Goal: Information Seeking & Learning: Compare options

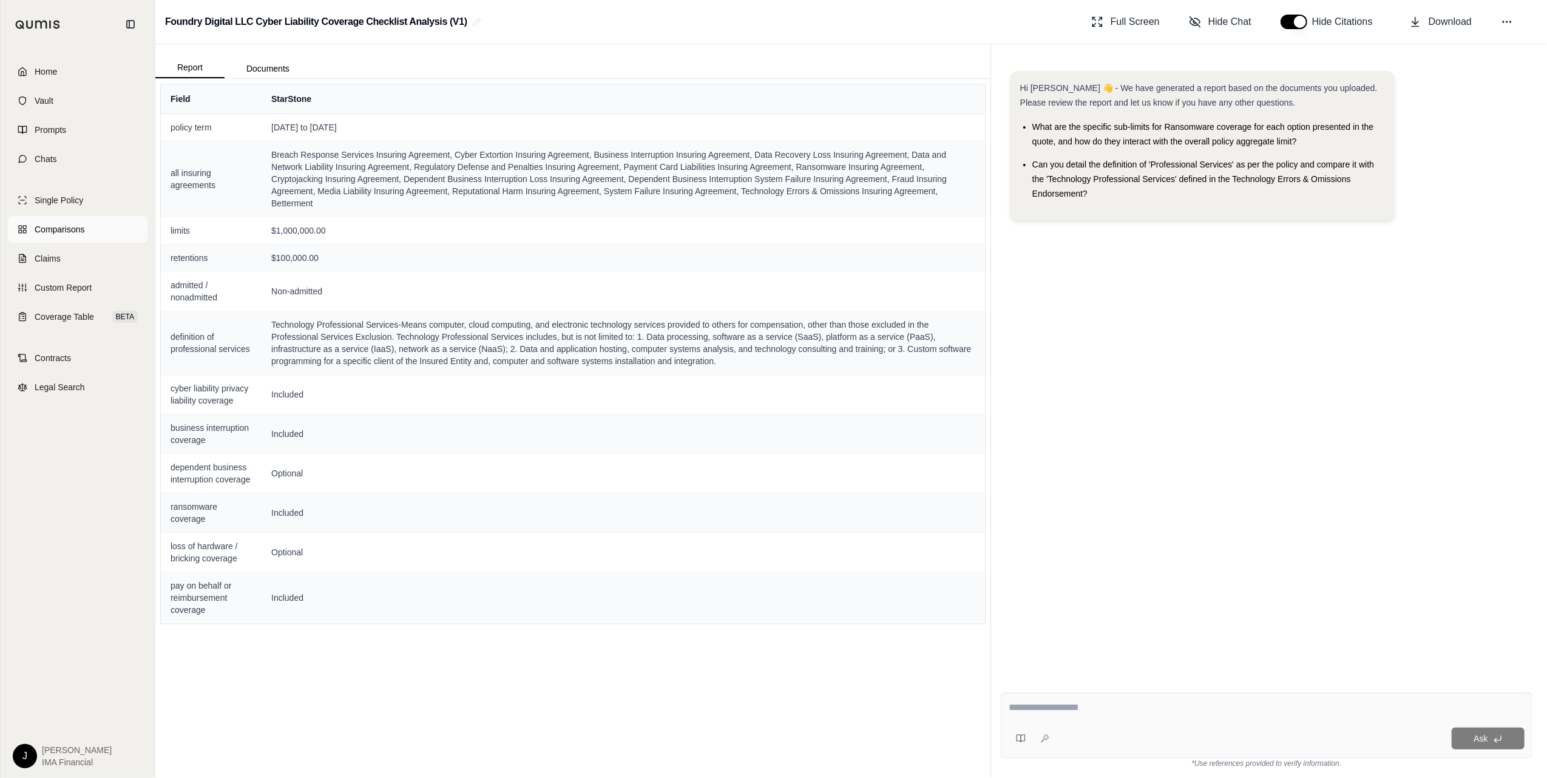
click at [52, 226] on span "Comparisons" at bounding box center [60, 229] width 50 height 12
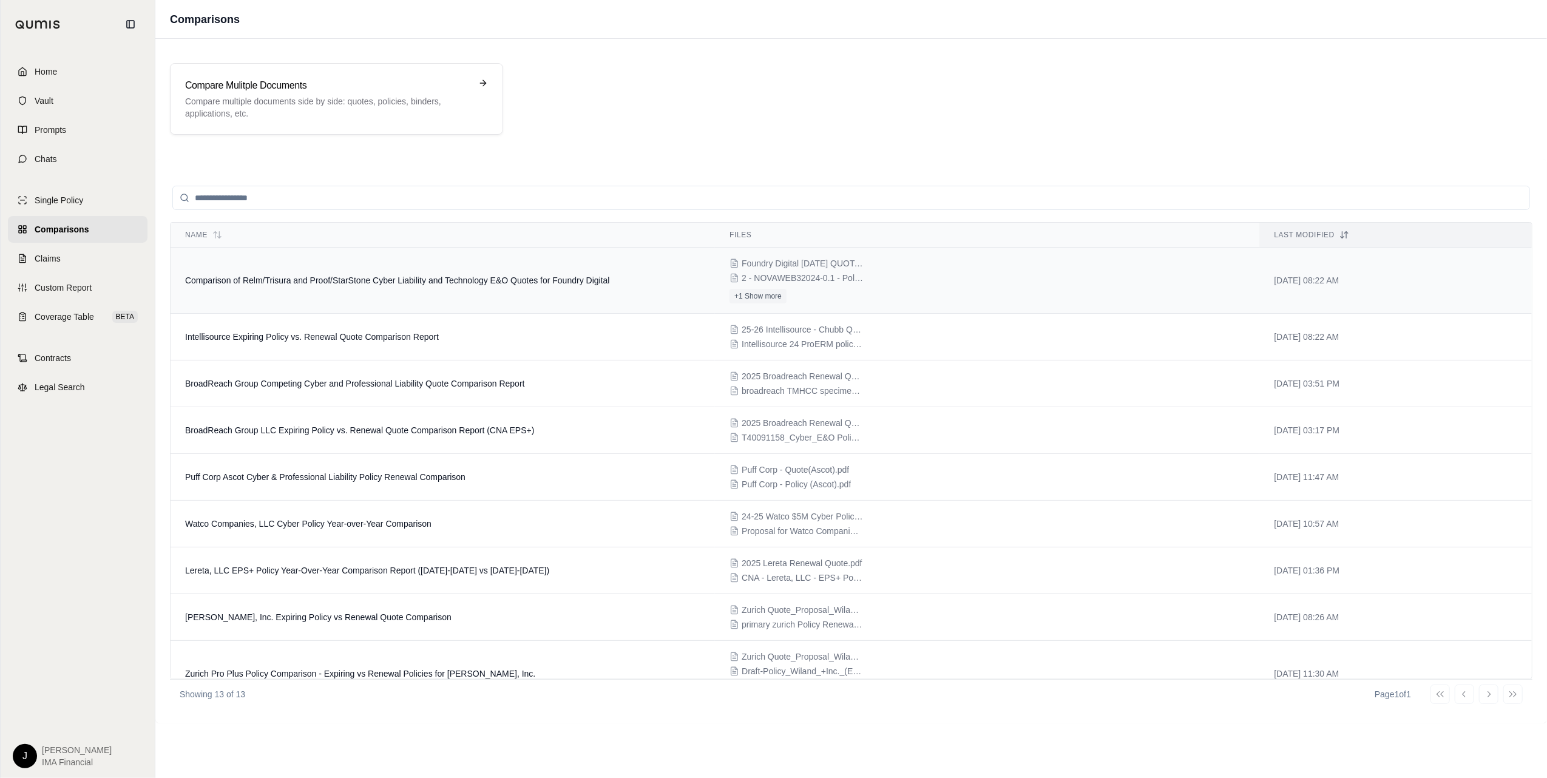
click at [336, 282] on span "Comparison of Relm/Trisura and Proof/StarStone Cyber Liability and Technology E…" at bounding box center [397, 281] width 425 height 10
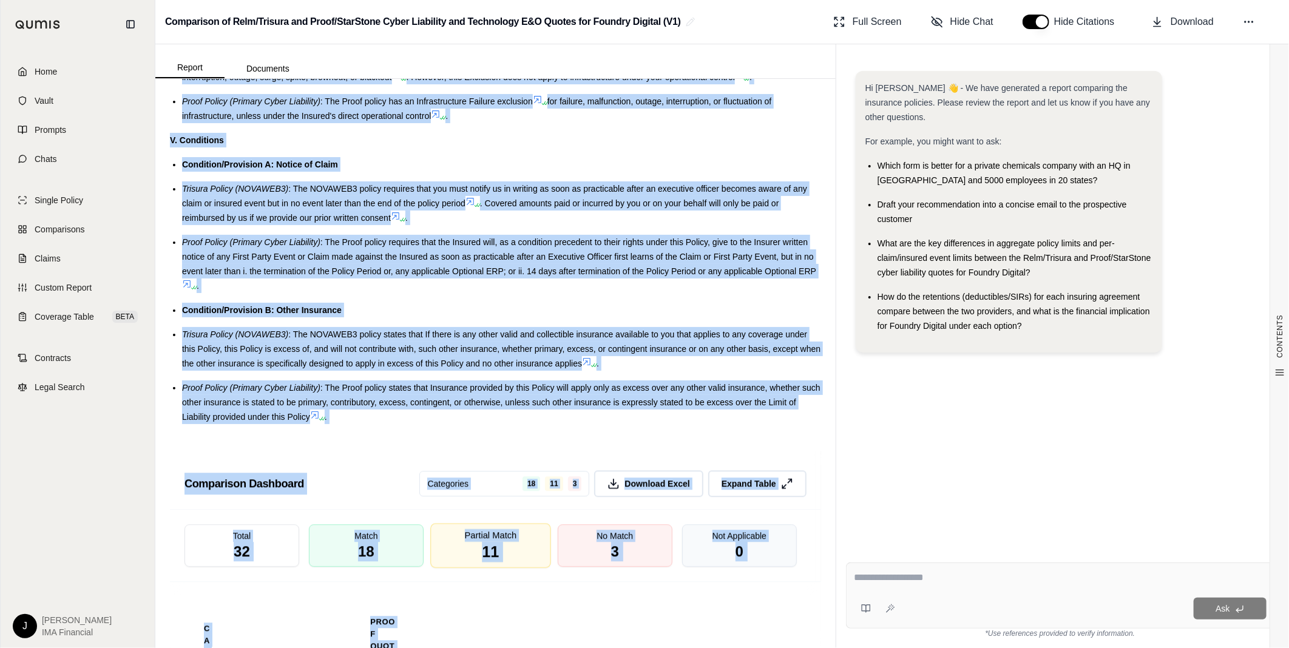
scroll to position [2062, 0]
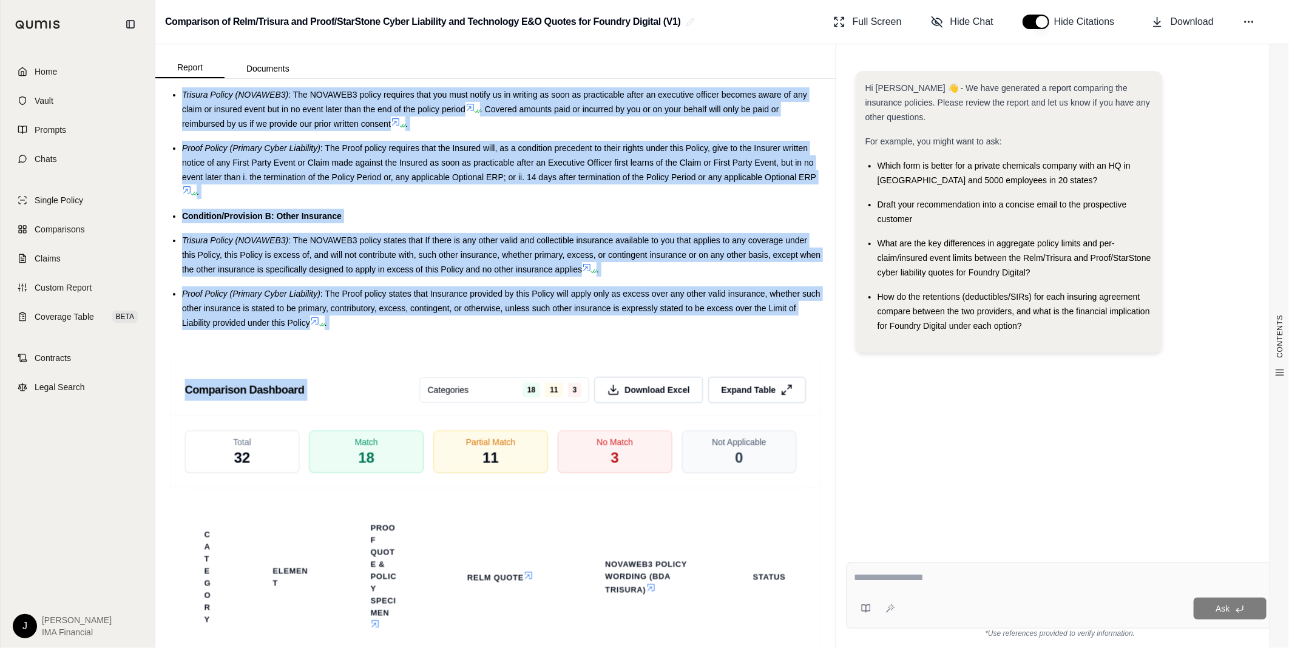
drag, startPoint x: 183, startPoint y: 251, endPoint x: 401, endPoint y: 341, distance: 236.3
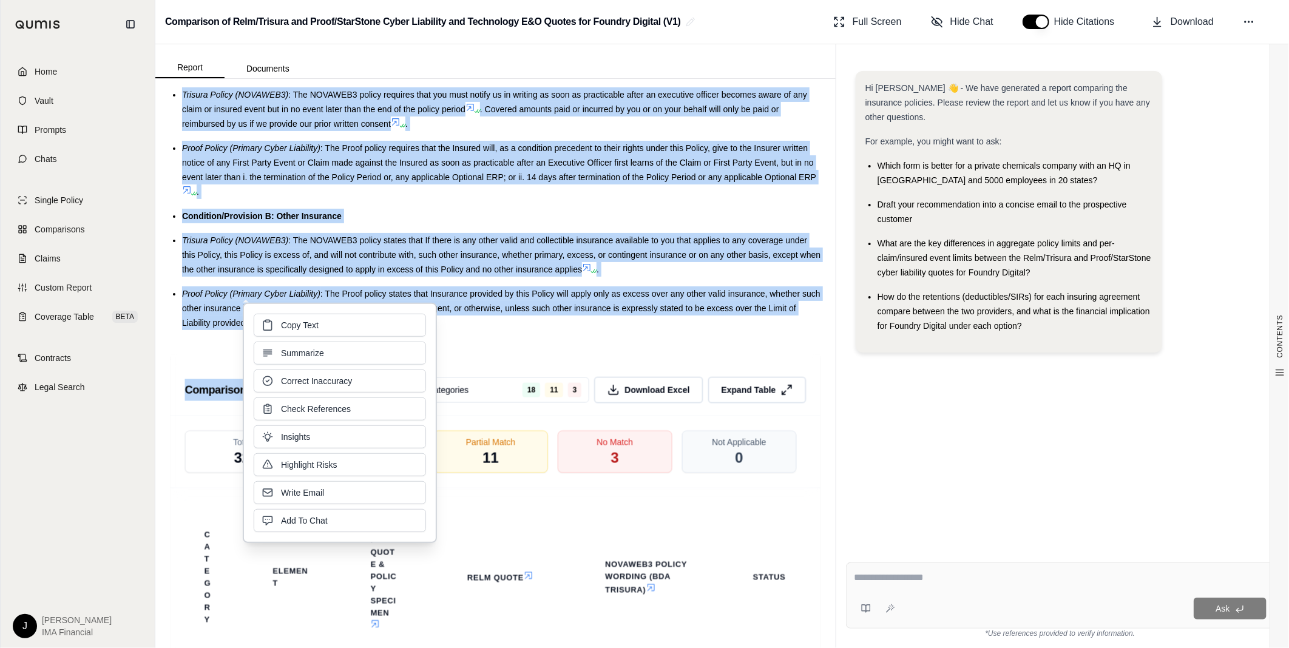
copy div "Special Consideration A: Digital Asset Loss and Management Trisura Policy (NOVA…"
click at [945, 581] on textarea at bounding box center [1060, 578] width 413 height 15
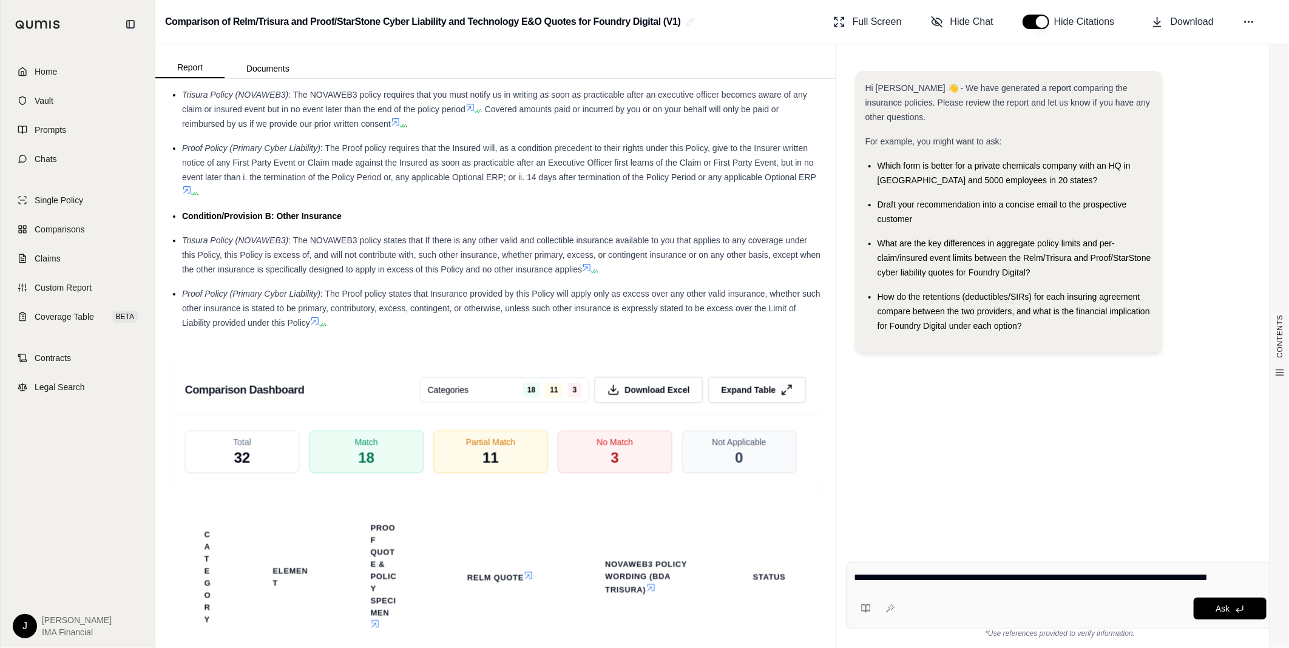
type textarea "**********"
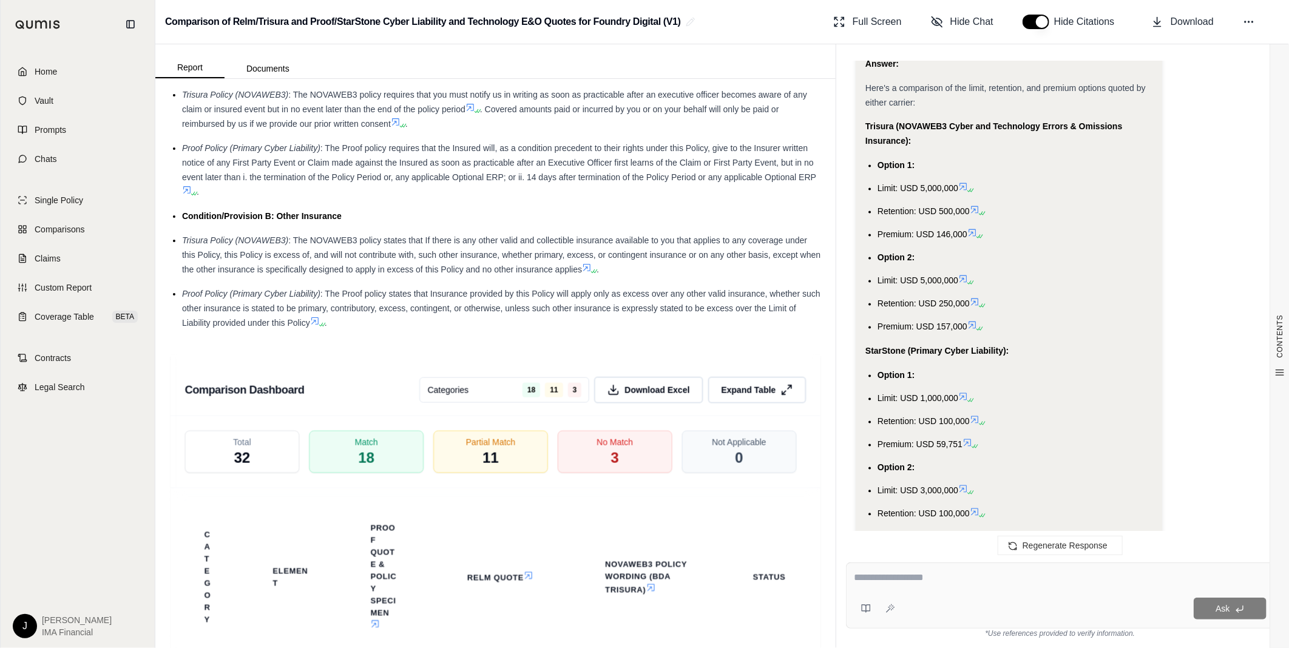
scroll to position [1359, 0]
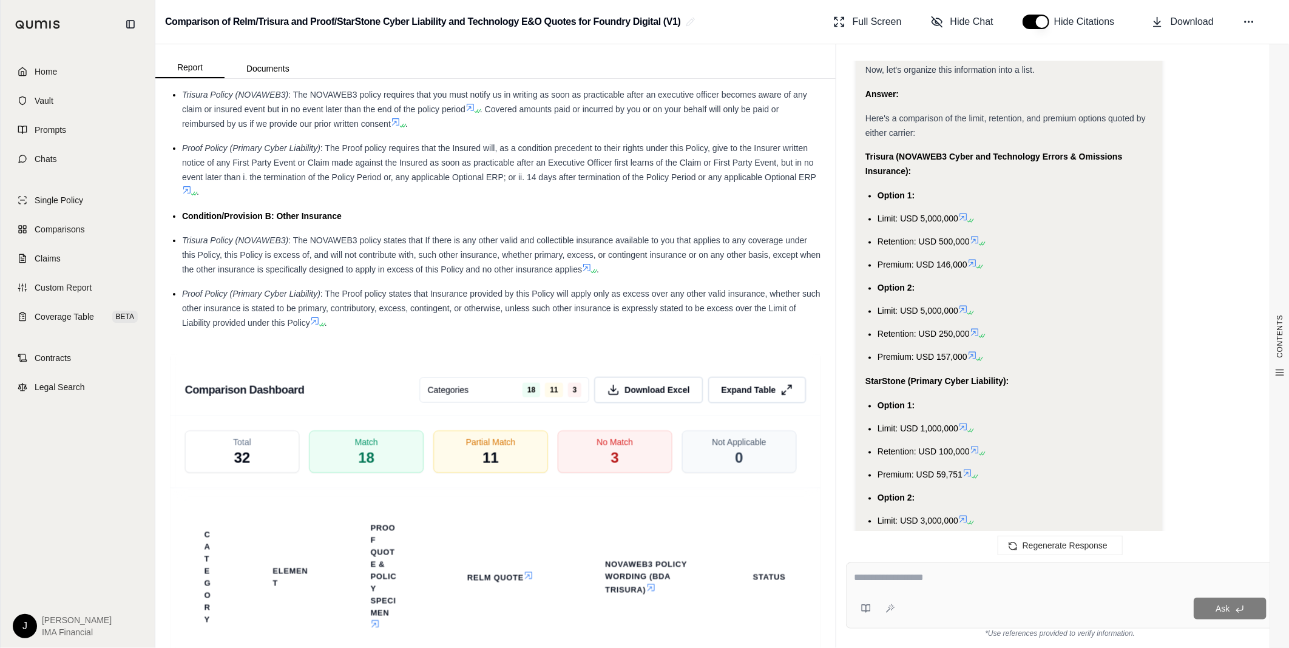
click at [1055, 300] on ul "Option 1: Limit: USD 5,000,000 Retention: USD 500,000 Premium: USD 146,000 Opti…" at bounding box center [1010, 277] width 288 height 176
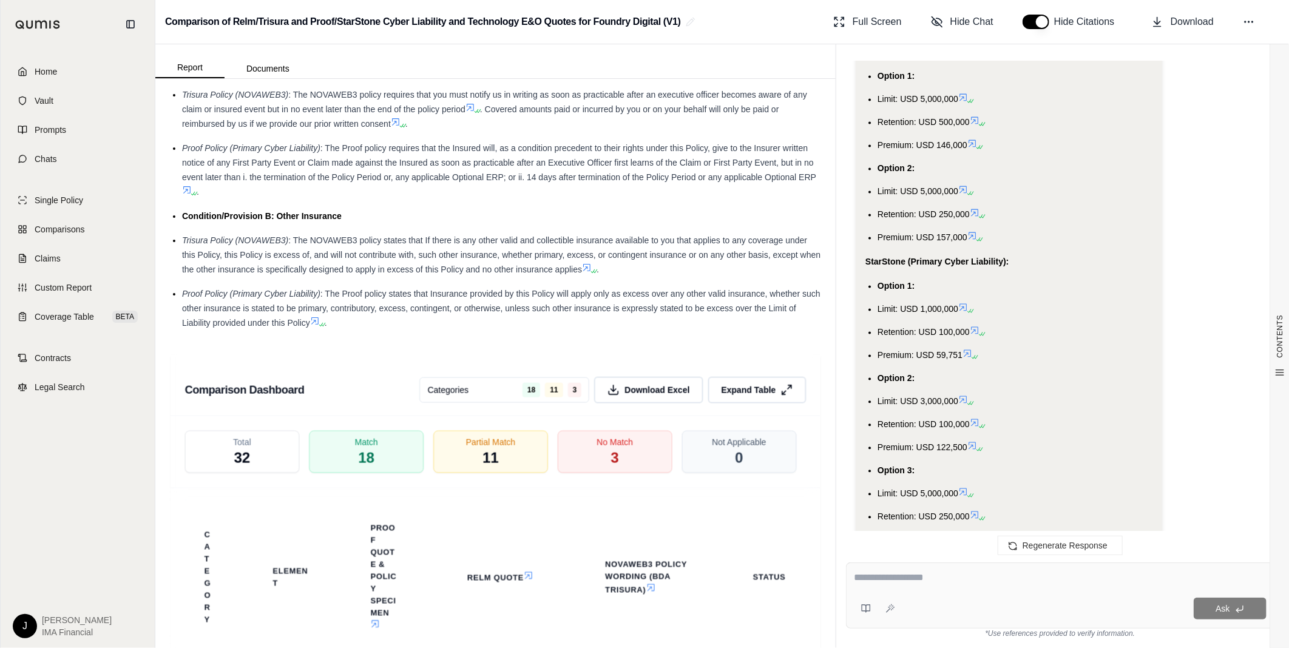
scroll to position [1360, 0]
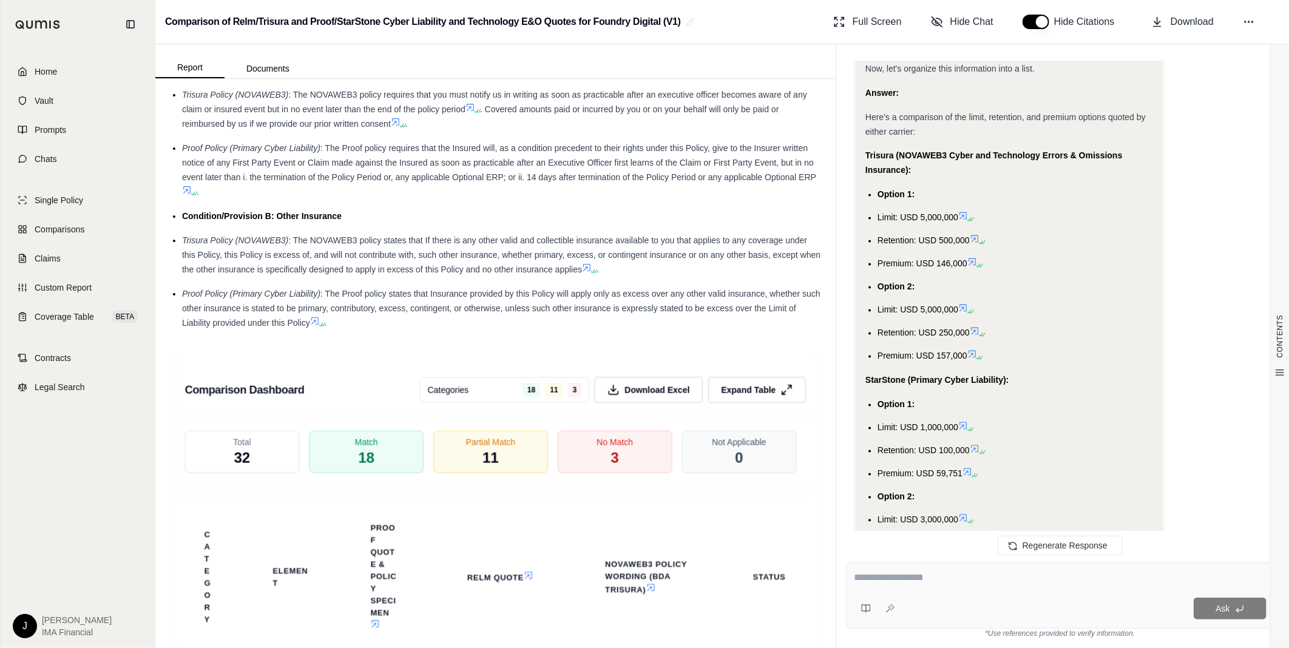
drag, startPoint x: 1009, startPoint y: 460, endPoint x: 865, endPoint y: 158, distance: 333.7
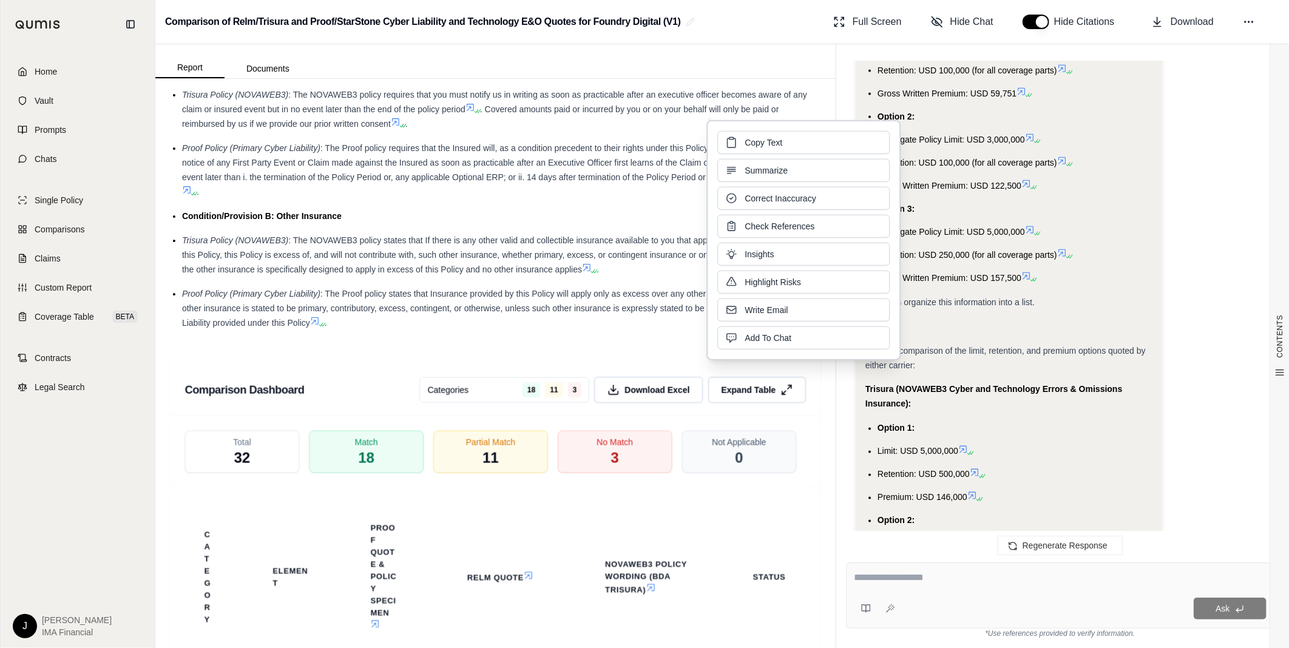
scroll to position [1224, 0]
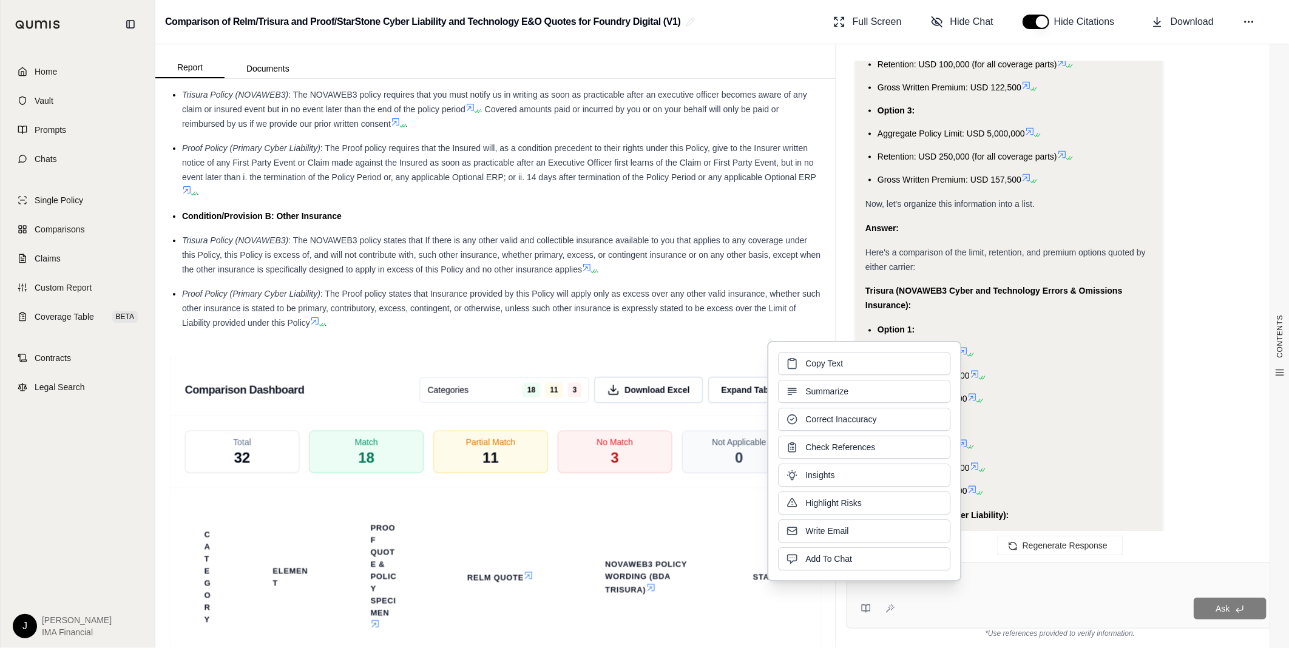
drag, startPoint x: 926, startPoint y: 379, endPoint x: 838, endPoint y: 361, distance: 89.9
click at [838, 361] on span "Copy Text" at bounding box center [825, 364] width 38 height 12
drag, startPoint x: 925, startPoint y: 381, endPoint x: 1289, endPoint y: 502, distance: 383.3
click at [853, 367] on button "Copy Text" at bounding box center [864, 364] width 172 height 23
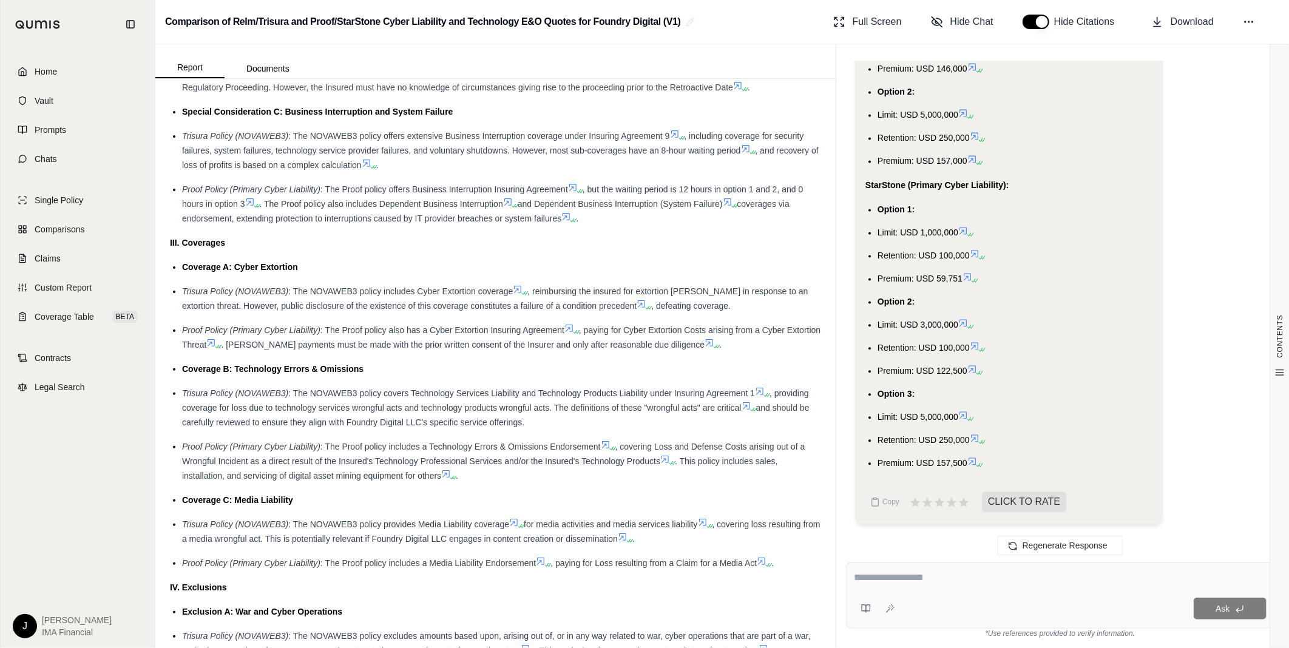
scroll to position [983, 0]
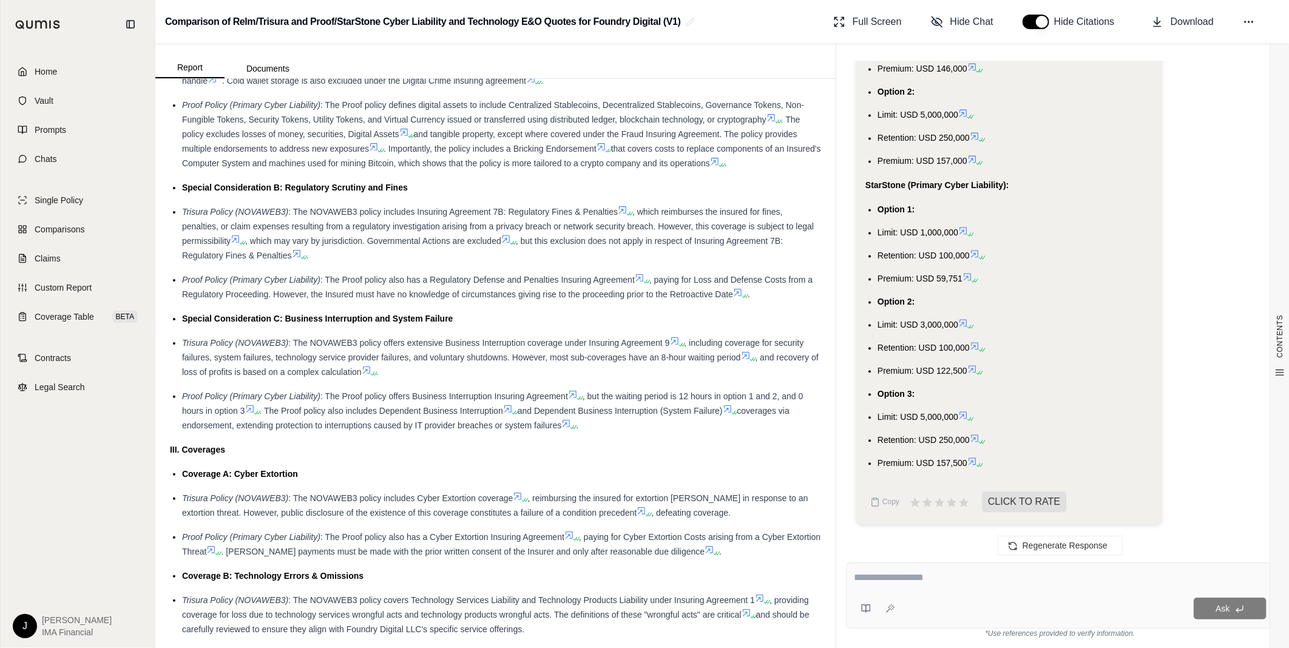
click at [876, 582] on textarea at bounding box center [1060, 578] width 413 height 15
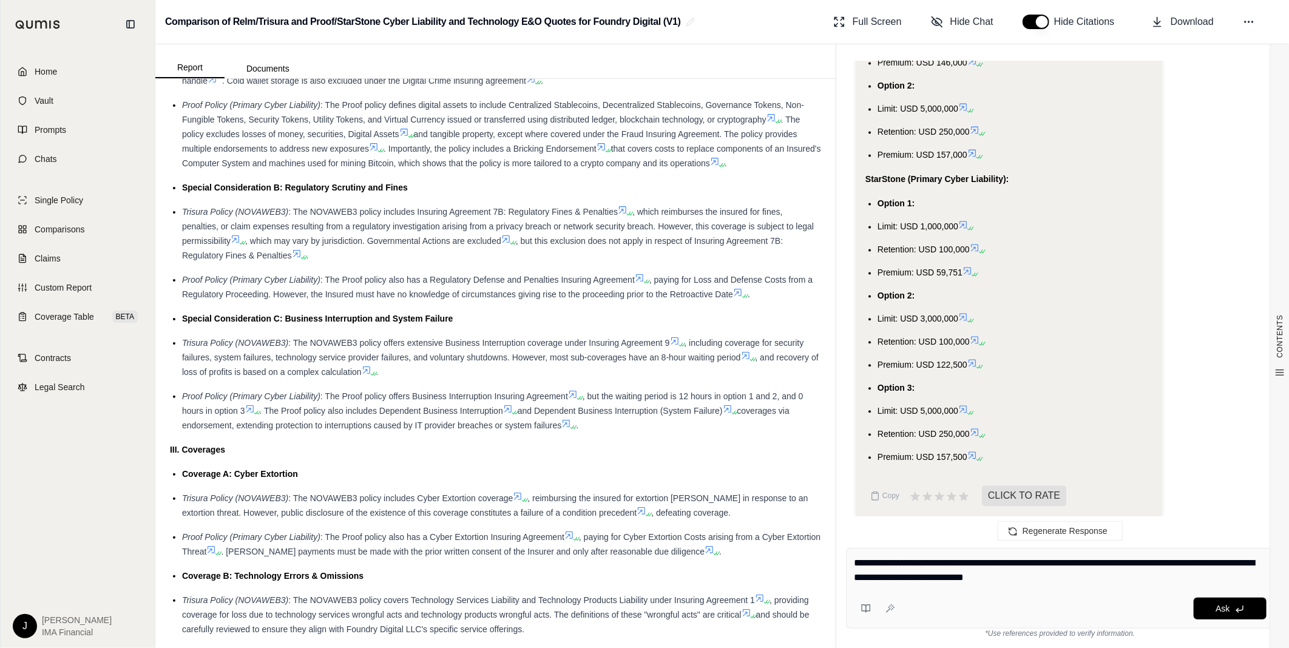
type textarea "**********"
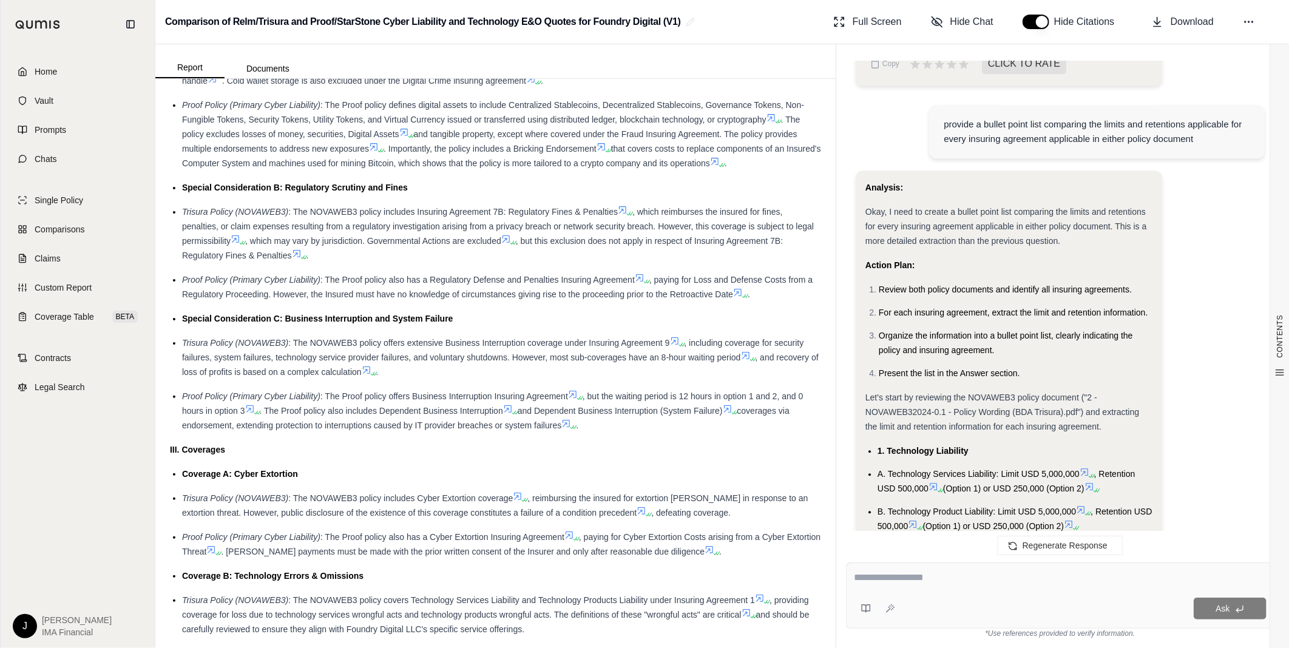
scroll to position [2002, 0]
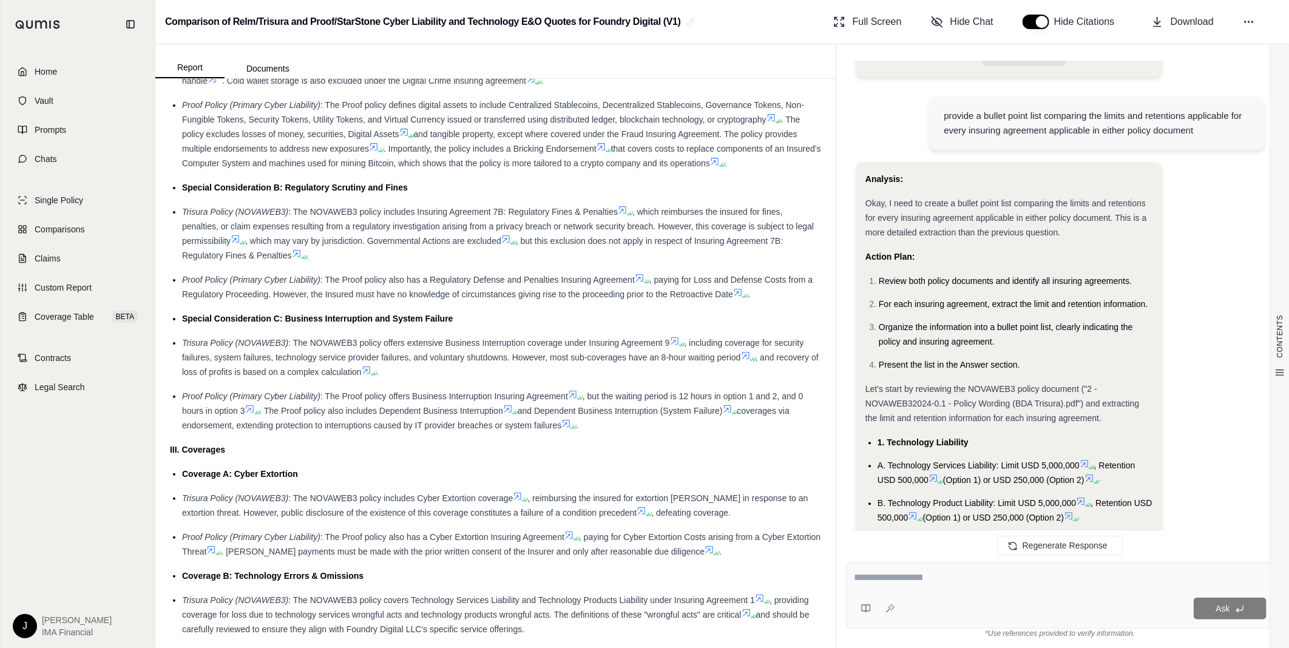
drag, startPoint x: 964, startPoint y: 458, endPoint x: 866, endPoint y: 398, distance: 115.6
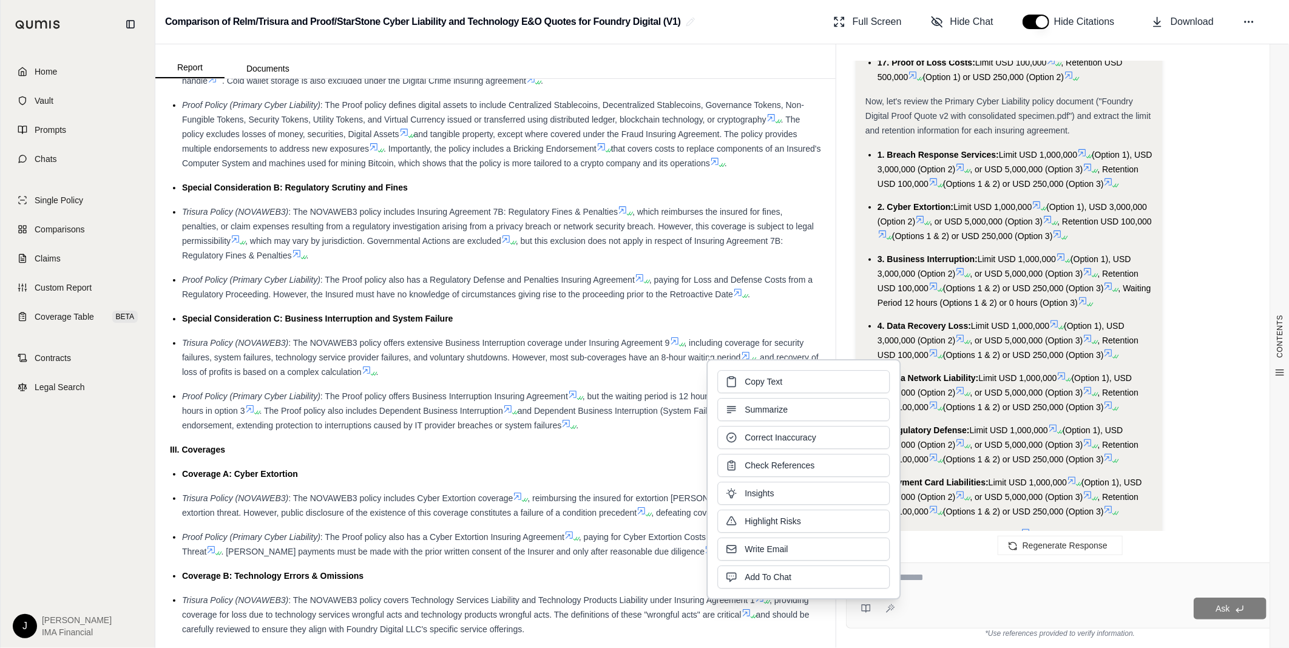
scroll to position [3621, 0]
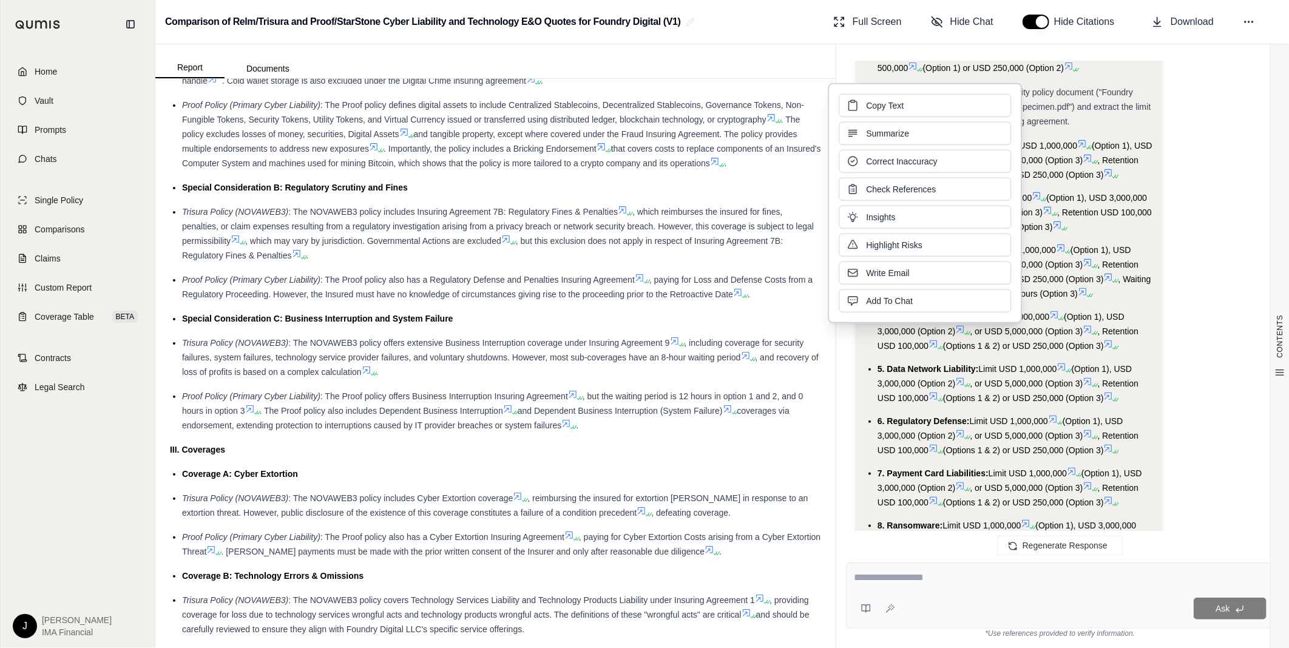
drag, startPoint x: 986, startPoint y: 121, endPoint x: 963, endPoint y: 106, distance: 28.5
click at [963, 106] on button "Copy Text" at bounding box center [925, 105] width 172 height 23
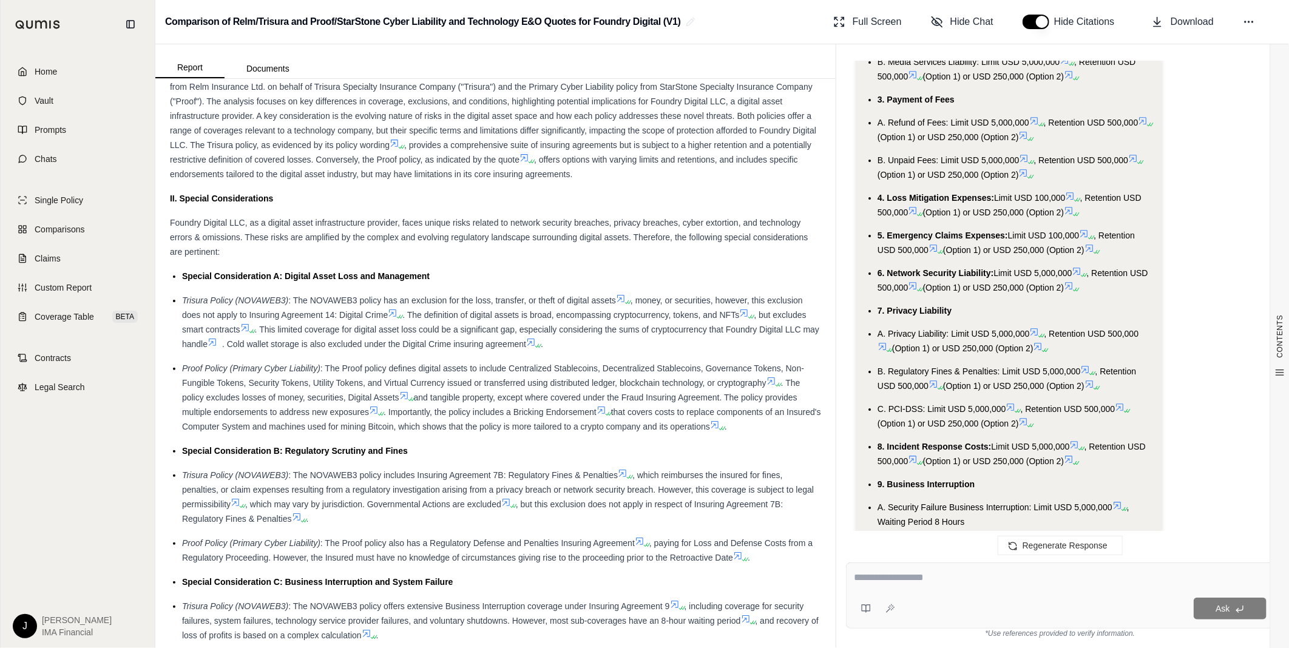
scroll to position [511, 0]
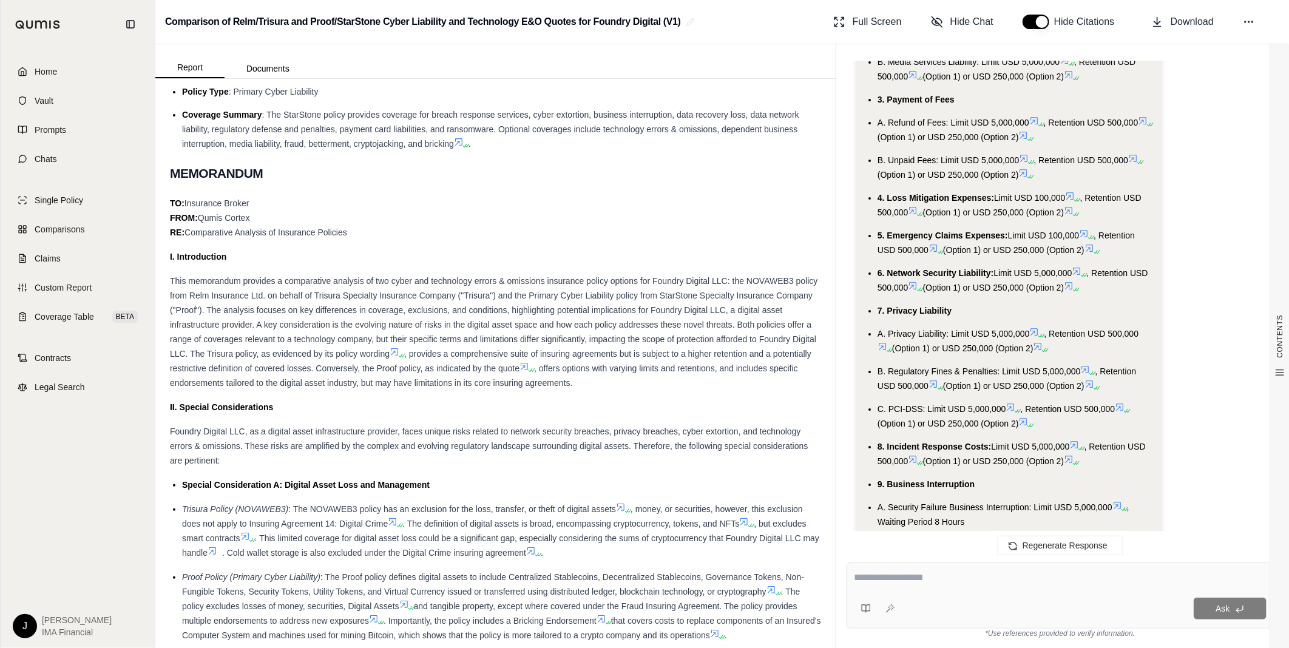
click at [920, 587] on div at bounding box center [1060, 580] width 413 height 19
click at [909, 575] on textarea at bounding box center [1060, 578] width 413 height 15
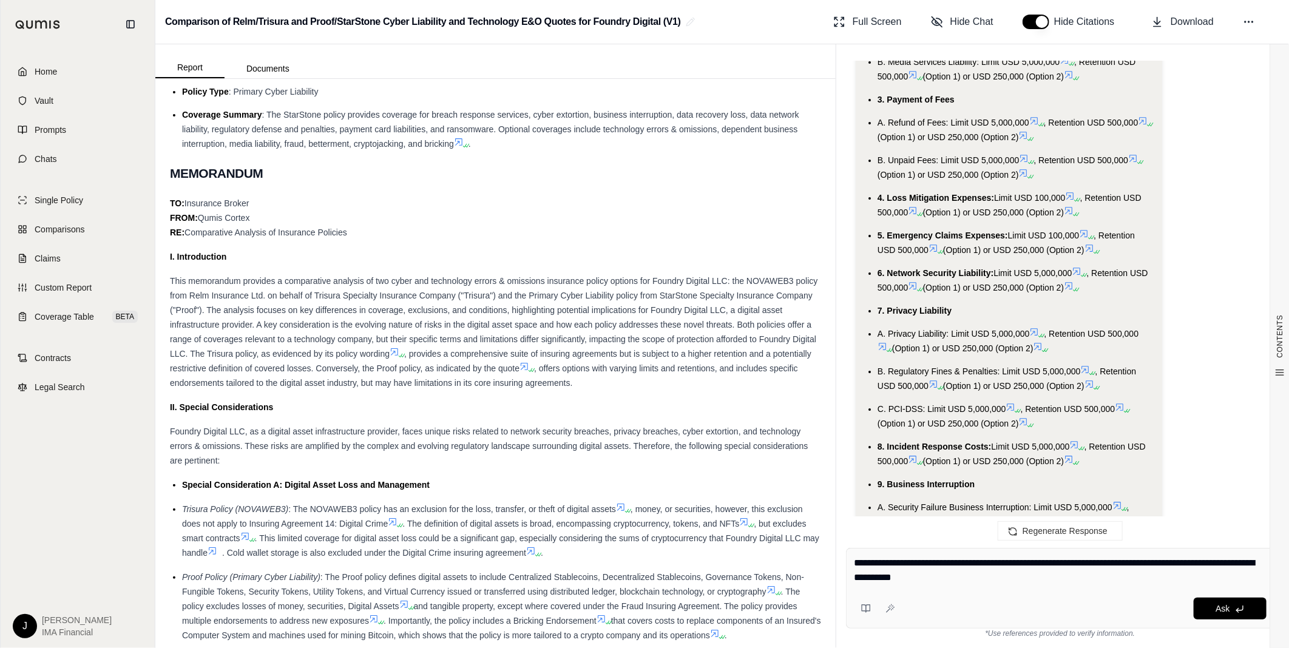
type textarea "**********"
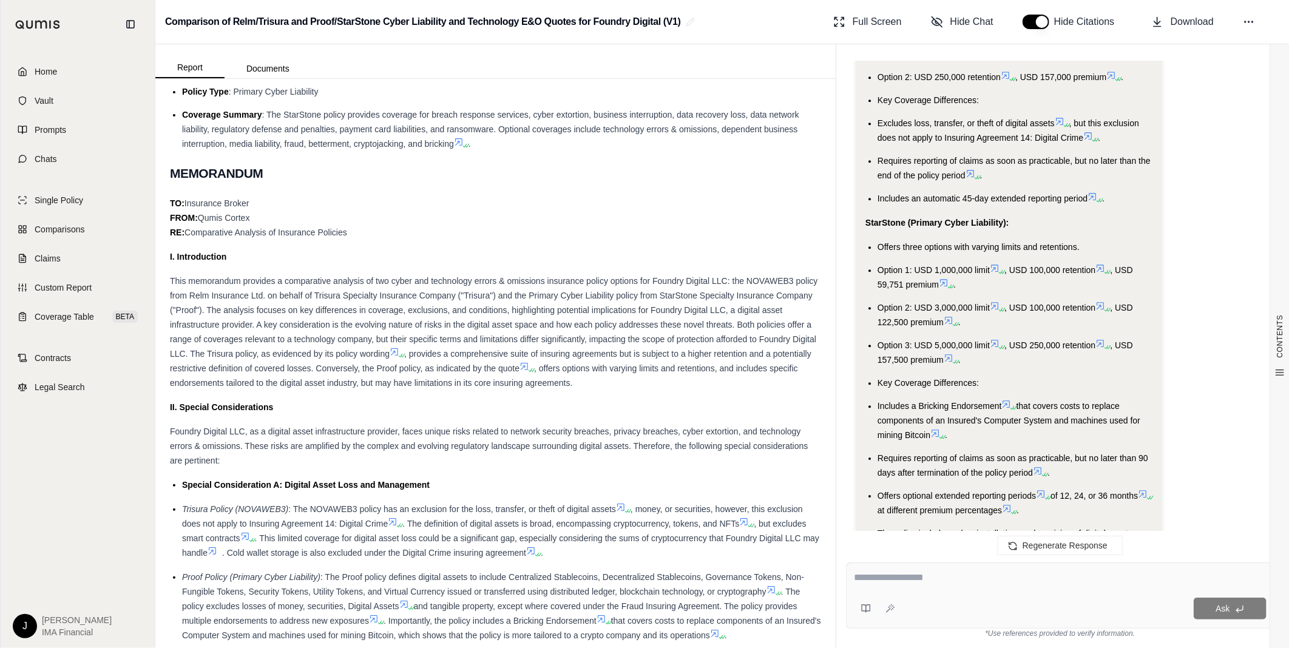
scroll to position [5001, 0]
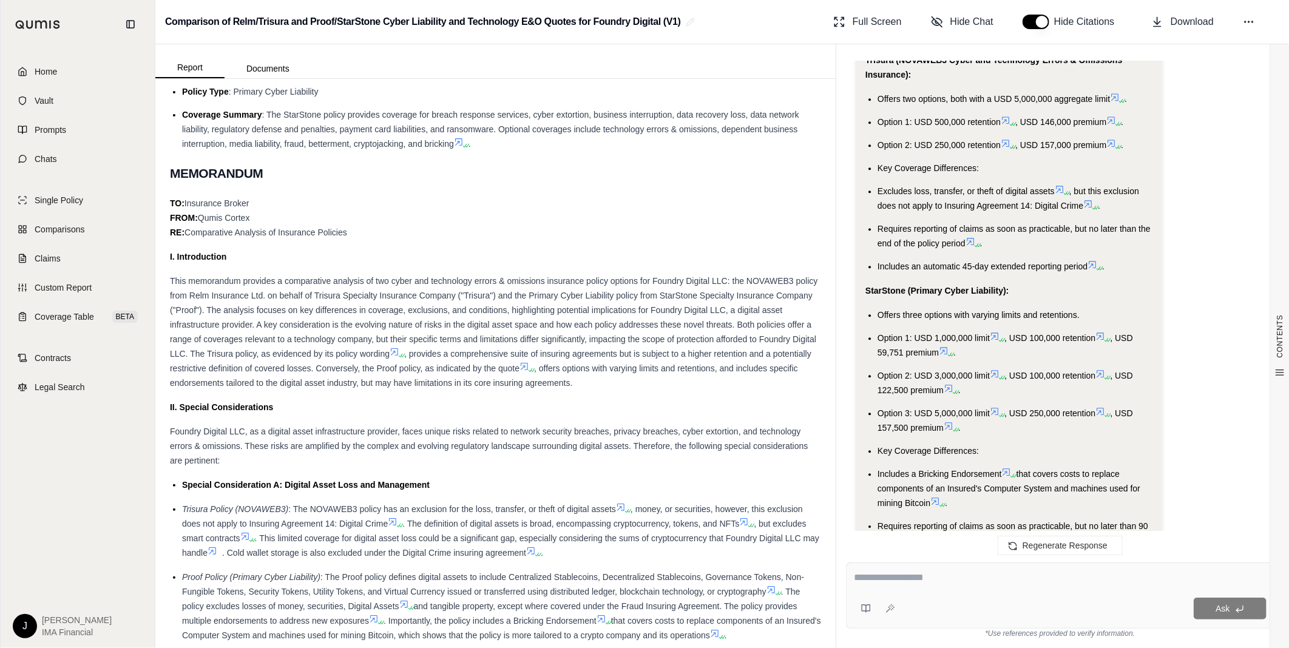
click at [949, 211] on span ", but this exclusion does not apply to Insuring Agreement 14: Digital Crime" at bounding box center [1009, 198] width 262 height 24
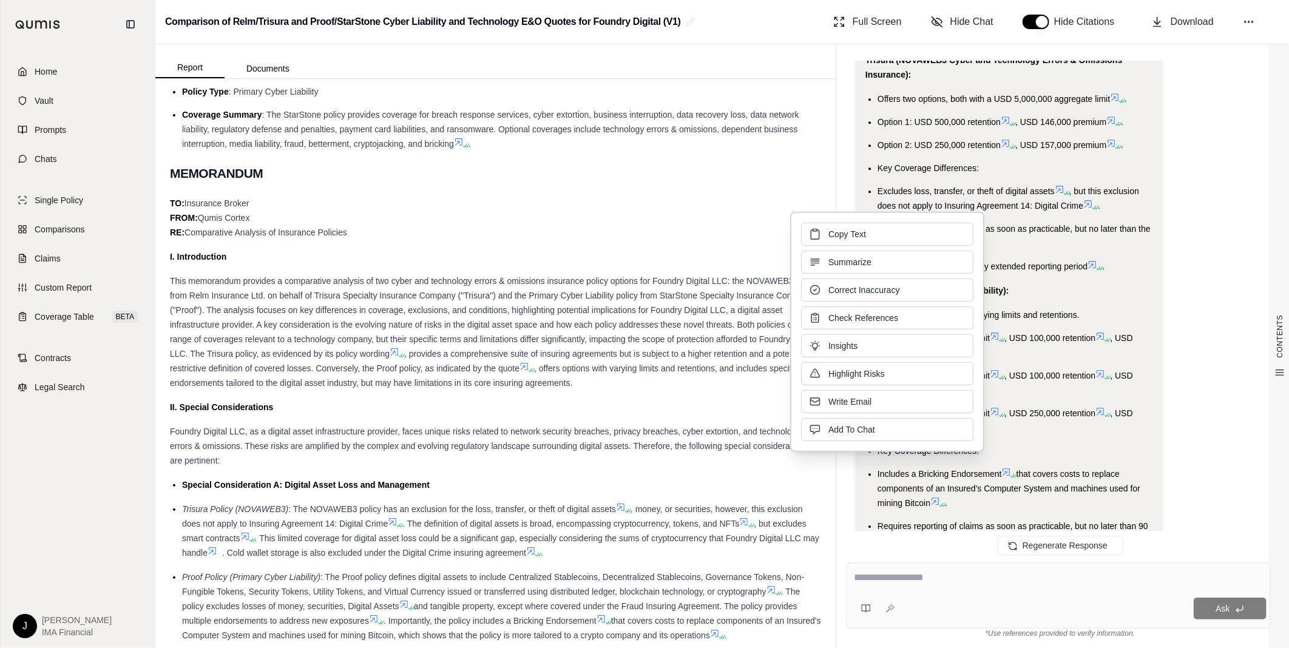
drag, startPoint x: 949, startPoint y: 250, endPoint x: 1015, endPoint y: 270, distance: 69.0
click at [1015, 248] on span "Requires reporting of claims as soon as practicable, but no later than the end …" at bounding box center [1014, 236] width 273 height 24
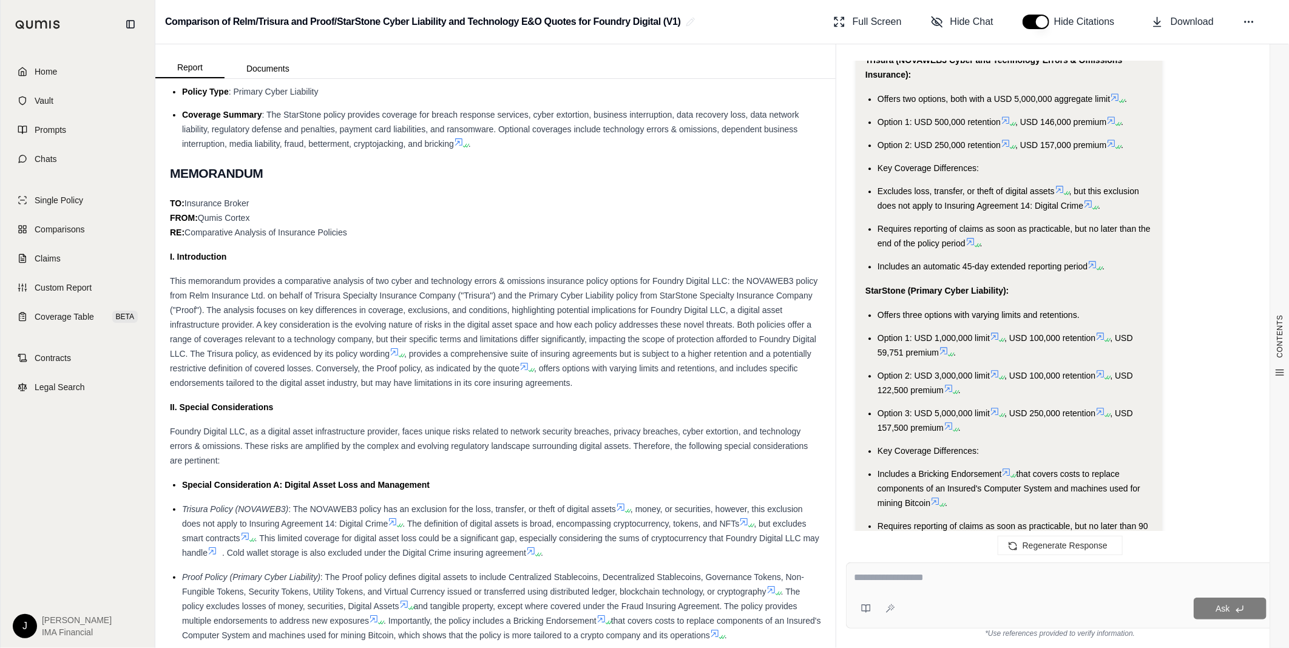
click at [932, 271] on span "Includes an automatic 45-day extended reporting period" at bounding box center [983, 267] width 210 height 10
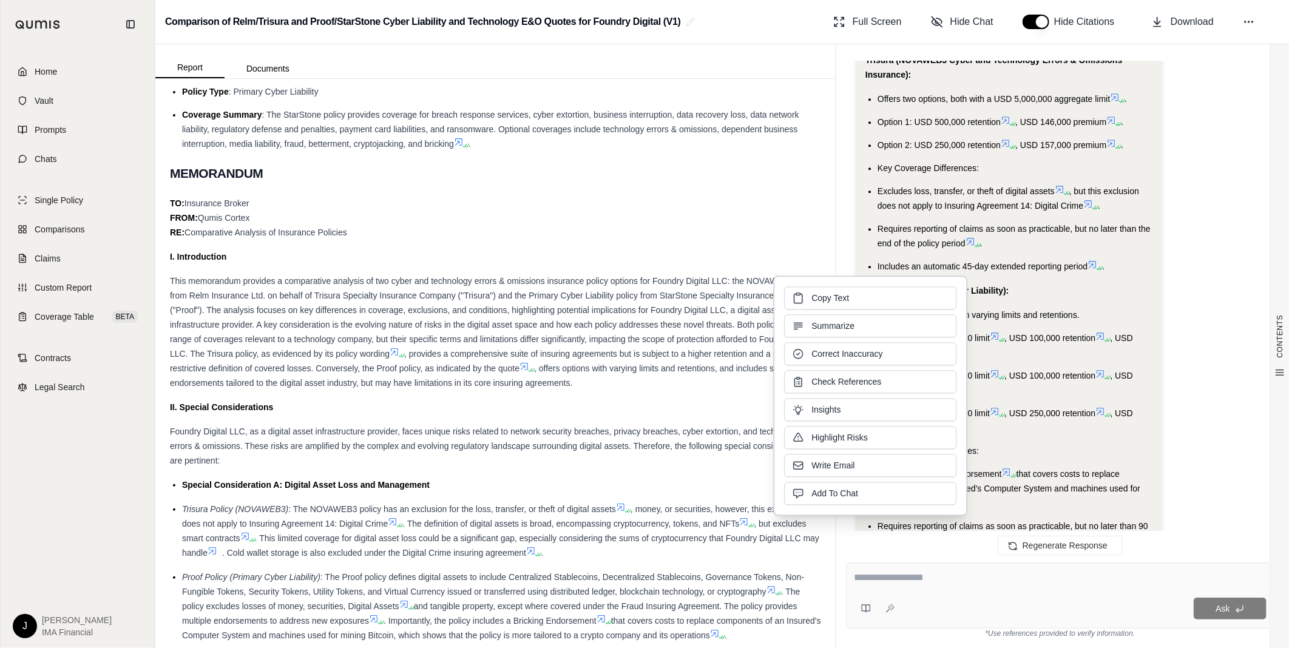
drag, startPoint x: 932, startPoint y: 314, endPoint x: 1170, endPoint y: 158, distance: 284.5
click at [1170, 158] on div "Analysis: Okay, I need to create a bullet point executive summary of the option…" at bounding box center [1060, 232] width 409 height 908
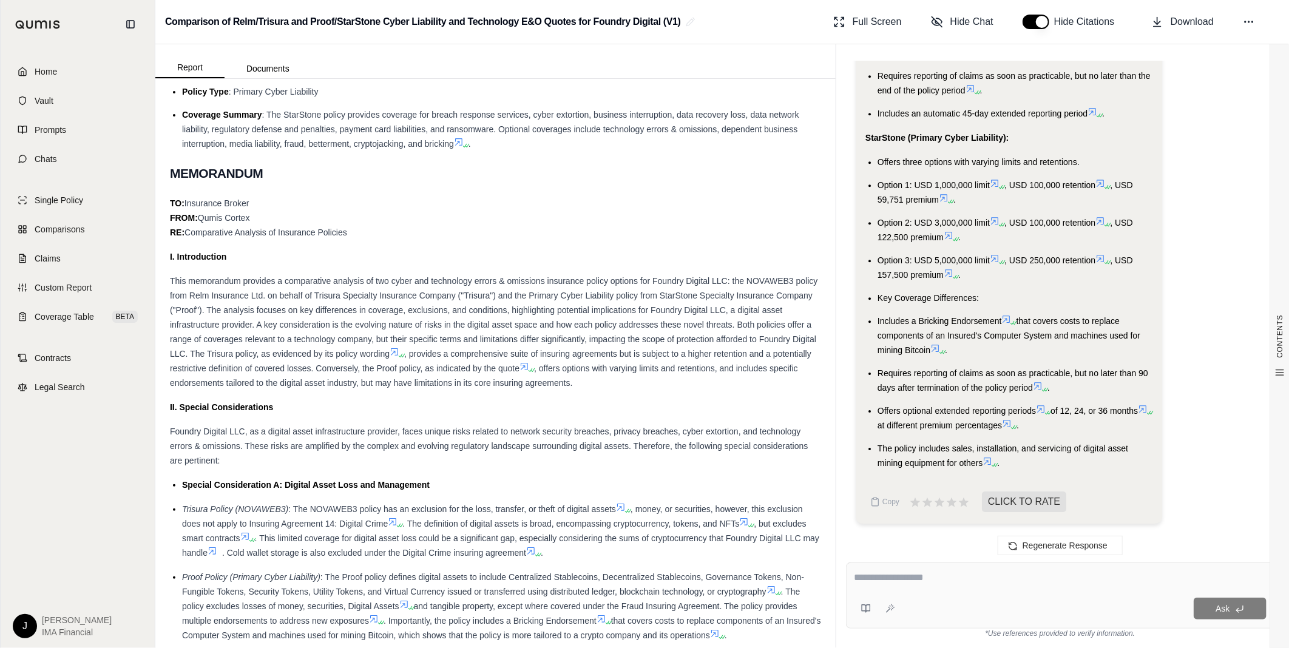
scroll to position [5203, 0]
click at [1070, 330] on span "that covers costs to replace components of an Insured's Computer System and mac…" at bounding box center [1009, 335] width 263 height 39
drag, startPoint x: 1070, startPoint y: 330, endPoint x: 1055, endPoint y: 243, distance: 87.4
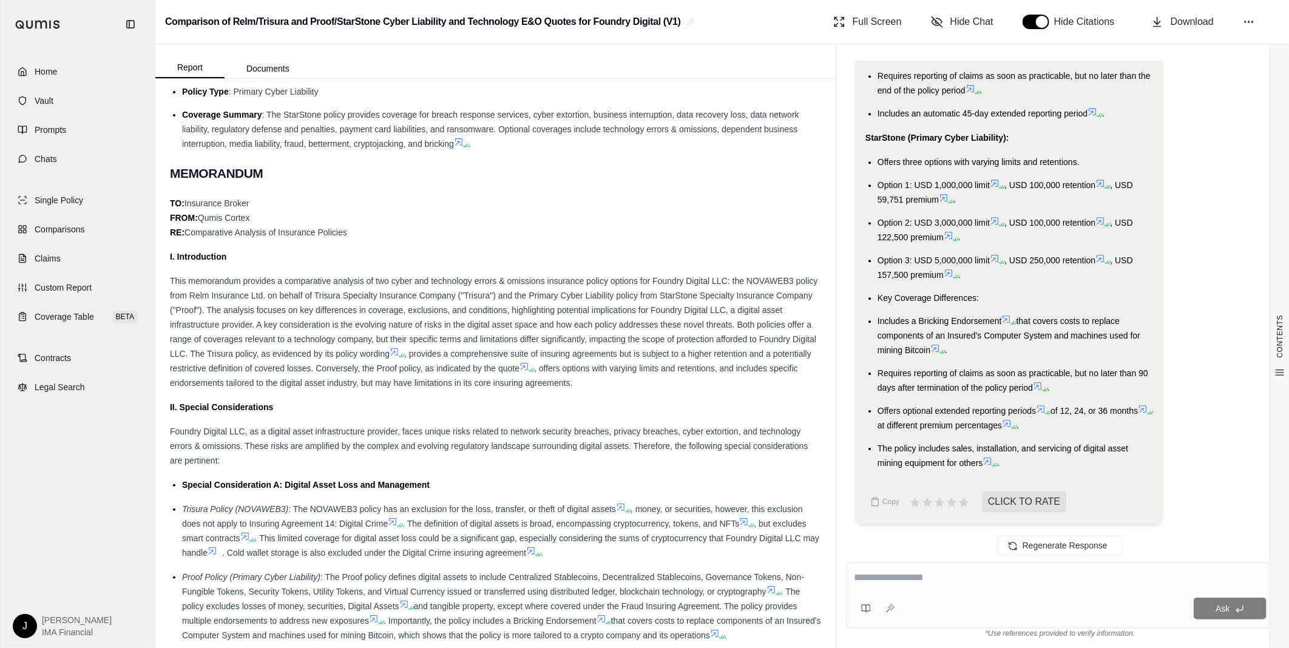
click at [1055, 243] on ul "Offers three options with varying limits and retentions. Option 1: USD 1,000,00…" at bounding box center [1010, 313] width 288 height 316
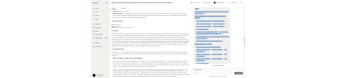
scroll to position [4841, 0]
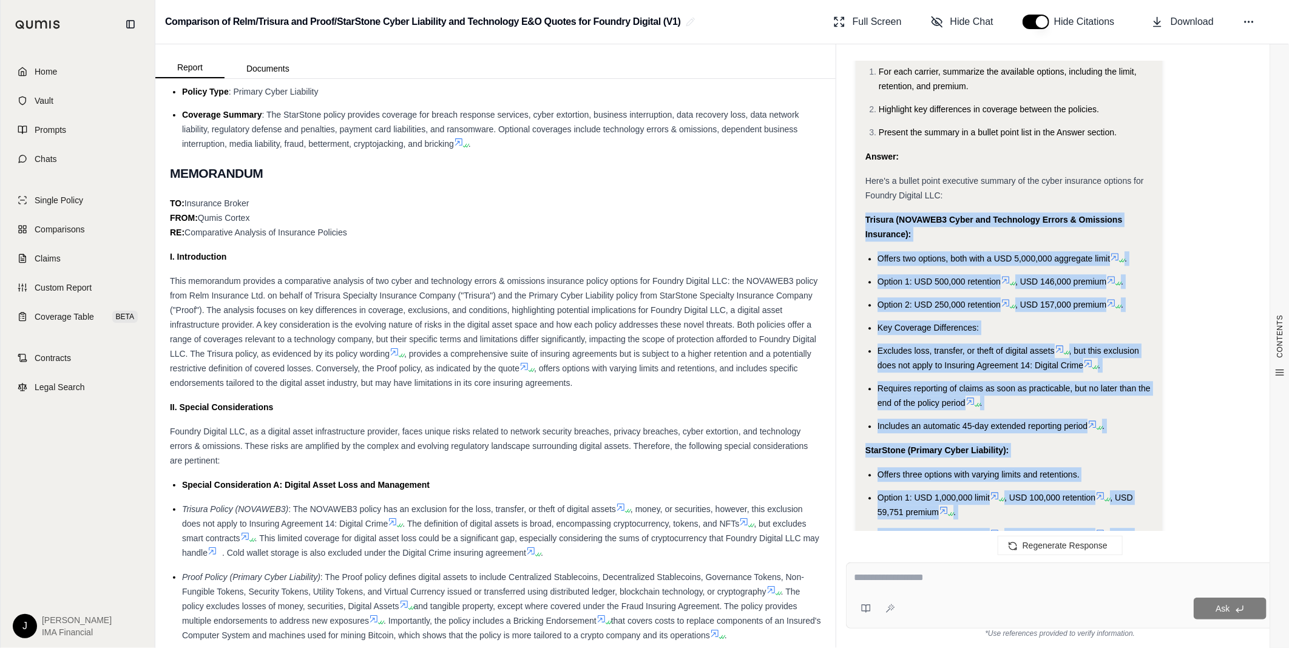
drag, startPoint x: 1003, startPoint y: 463, endPoint x: 860, endPoint y: 269, distance: 241.7
click at [860, 269] on div "Analysis: Okay, I need to create a bullet point executive summary of the option…" at bounding box center [1009, 387] width 307 height 898
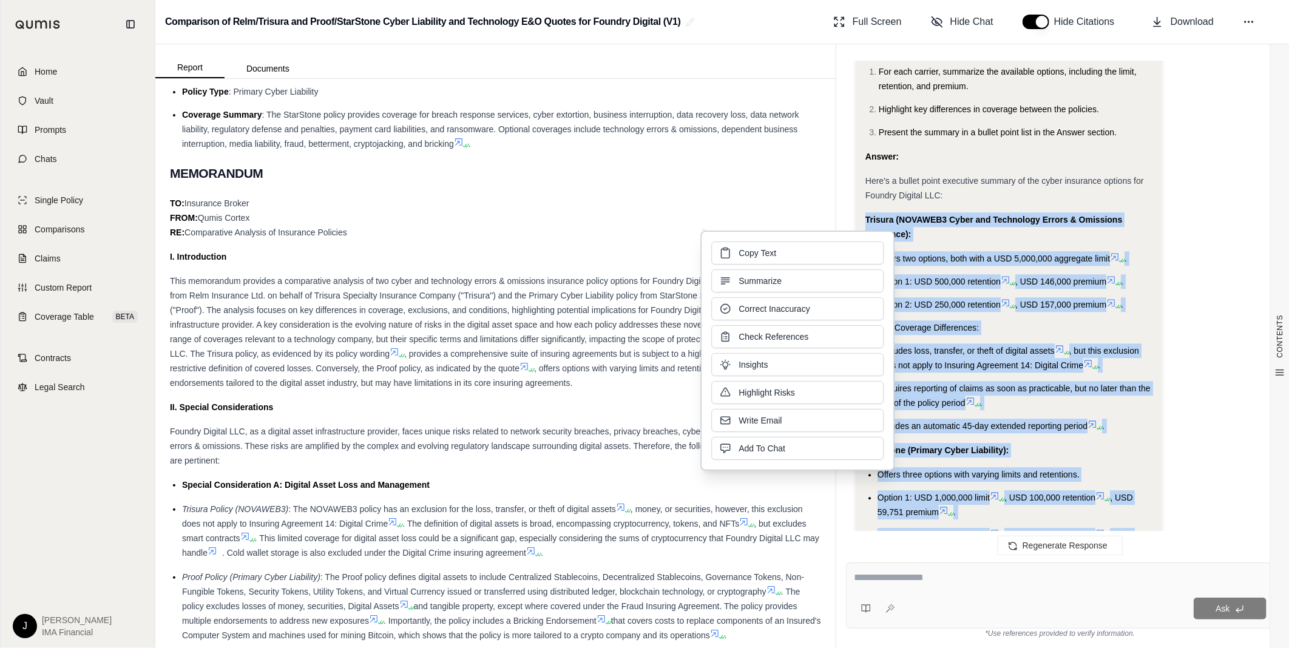
drag, startPoint x: 860, startPoint y: 269, endPoint x: 900, endPoint y: 268, distance: 40.7
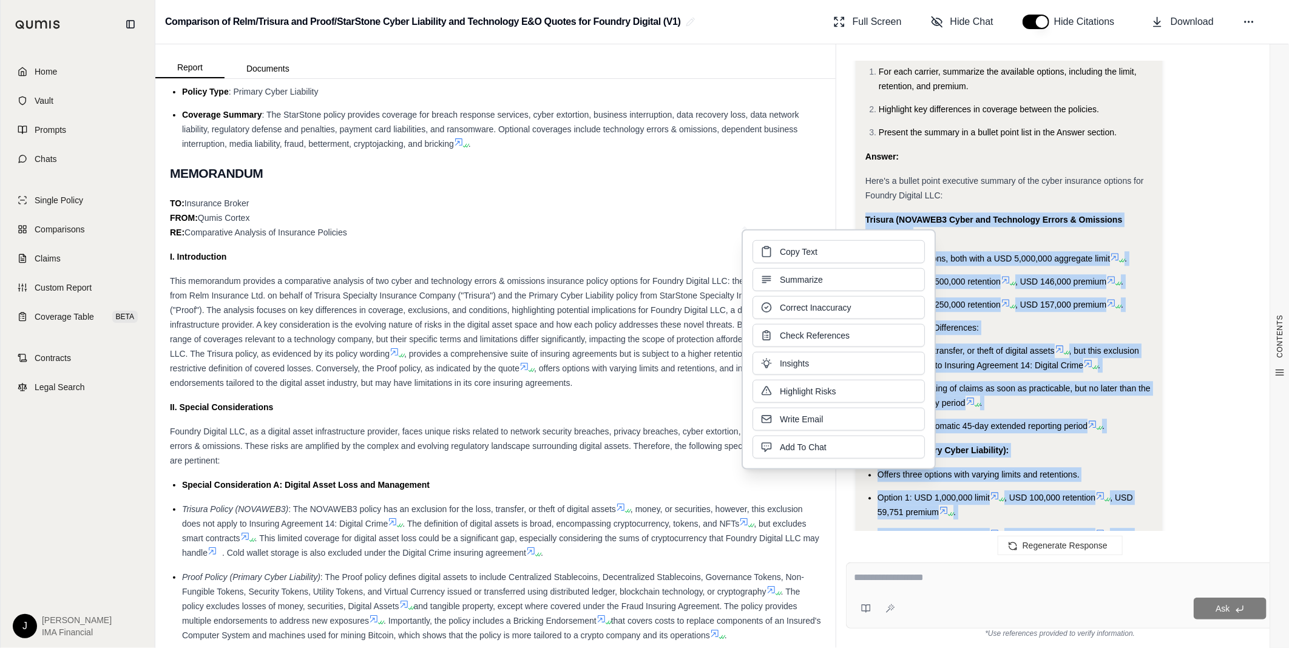
drag, startPoint x: 900, startPoint y: 268, endPoint x: 846, endPoint y: 251, distance: 56.6
click at [850, 251] on button "Copy Text" at bounding box center [839, 251] width 172 height 23
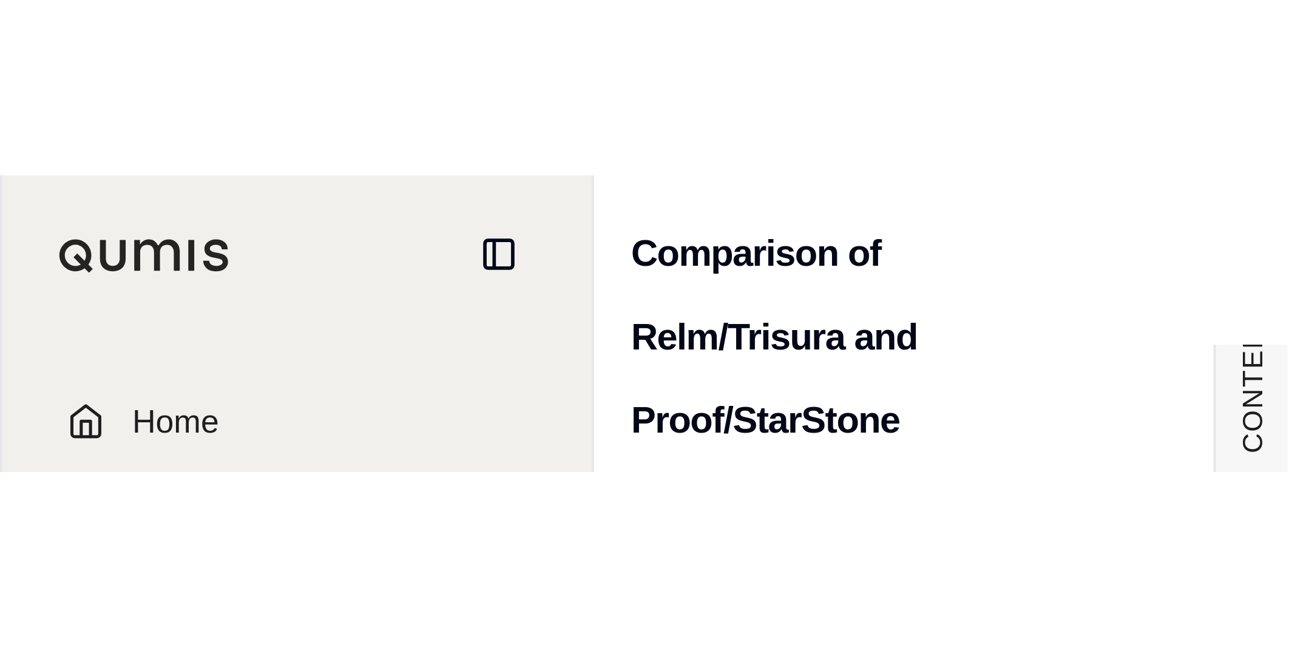
scroll to position [511, 0]
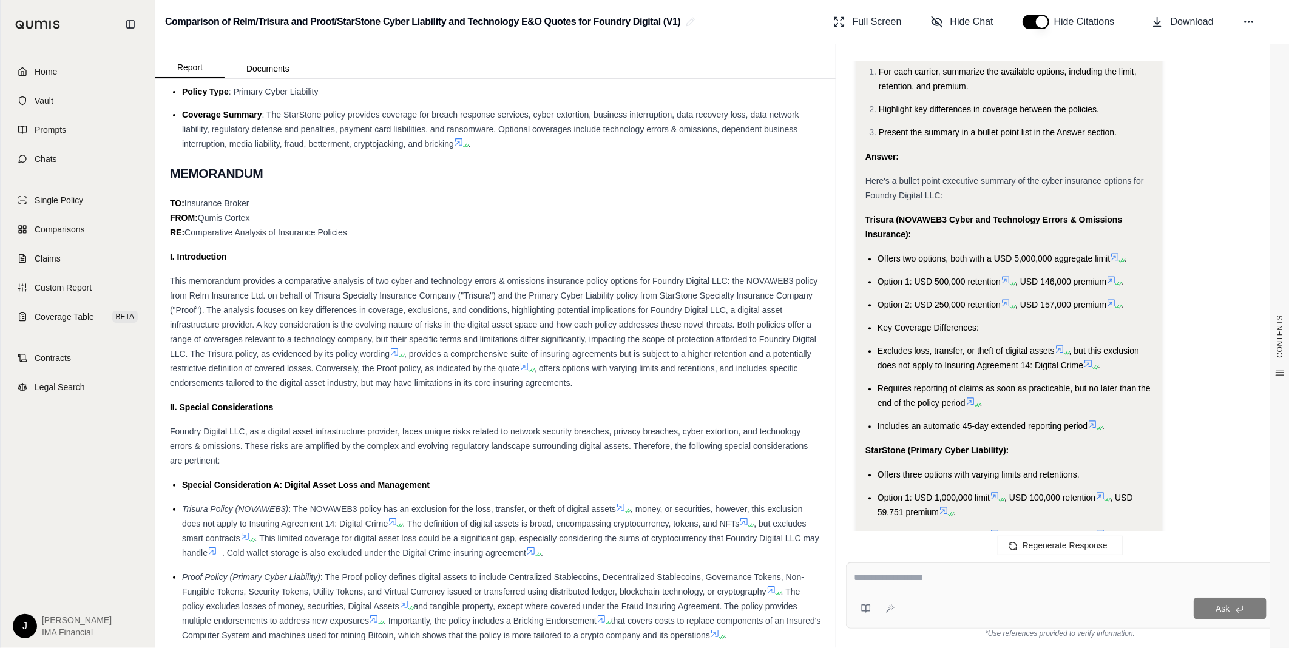
click at [968, 573] on textarea at bounding box center [1060, 578] width 413 height 15
type textarea "*"
type textarea "**********"
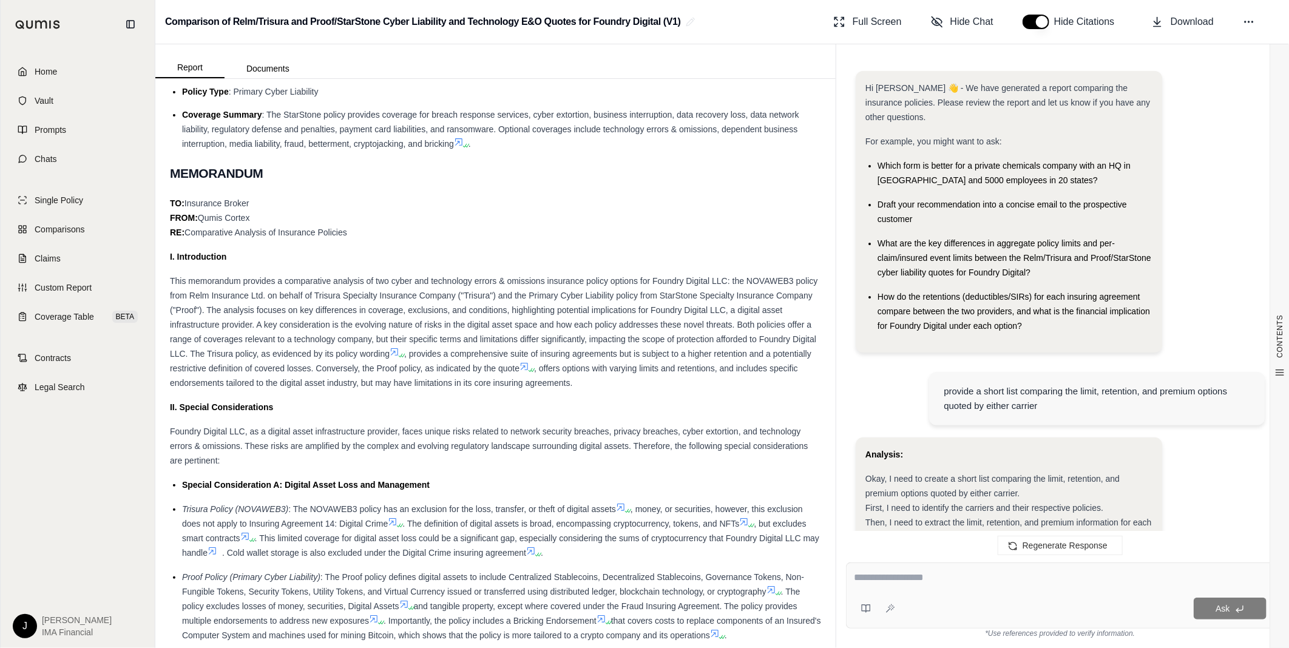
scroll to position [5971, 0]
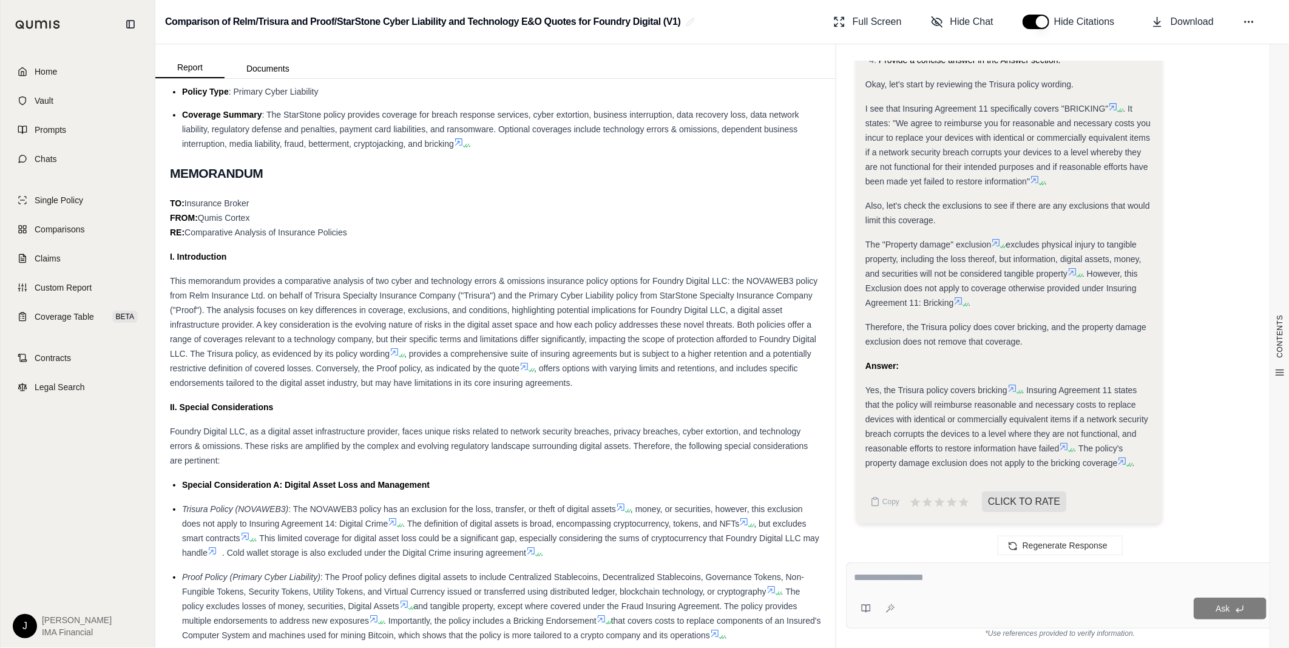
click at [1066, 446] on icon at bounding box center [1064, 446] width 7 height 7
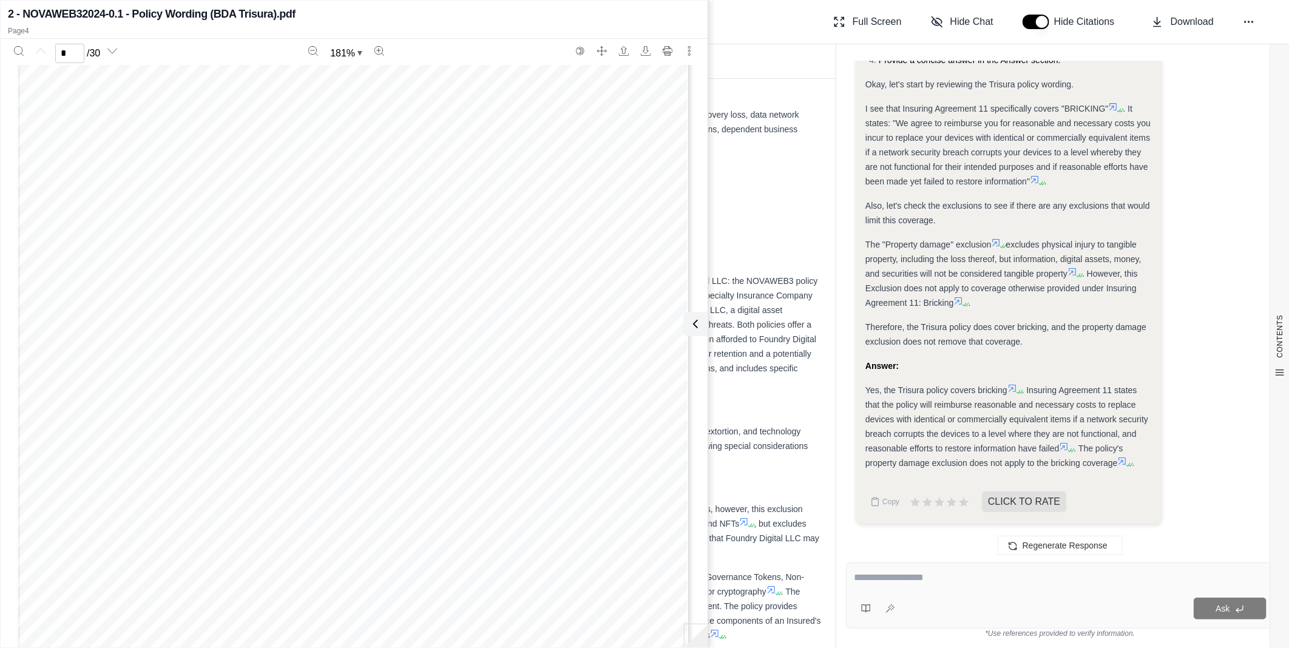
scroll to position [0, 0]
type input "*"
click at [735, 205] on div "TO: Insurance Broker FROM: [PERSON_NAME] RE: Comparative Analysis of Insurance …" at bounding box center [495, 218] width 651 height 44
click at [896, 577] on textarea at bounding box center [1060, 578] width 413 height 15
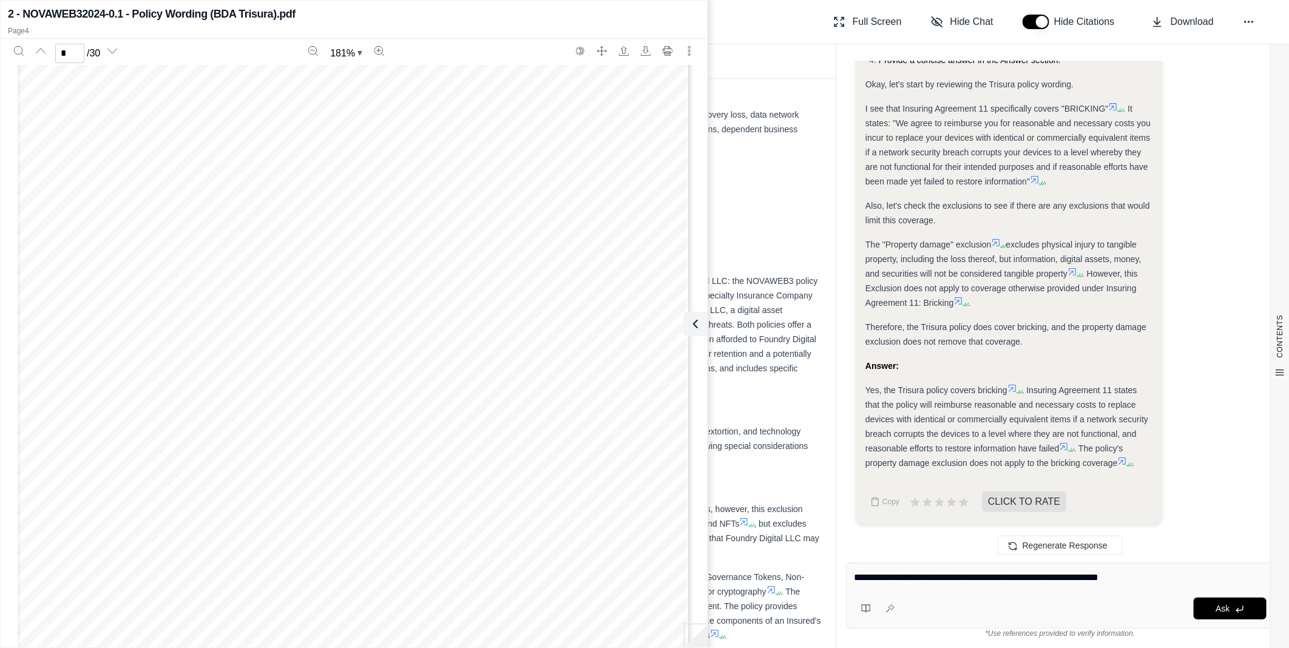
type textarea "**********"
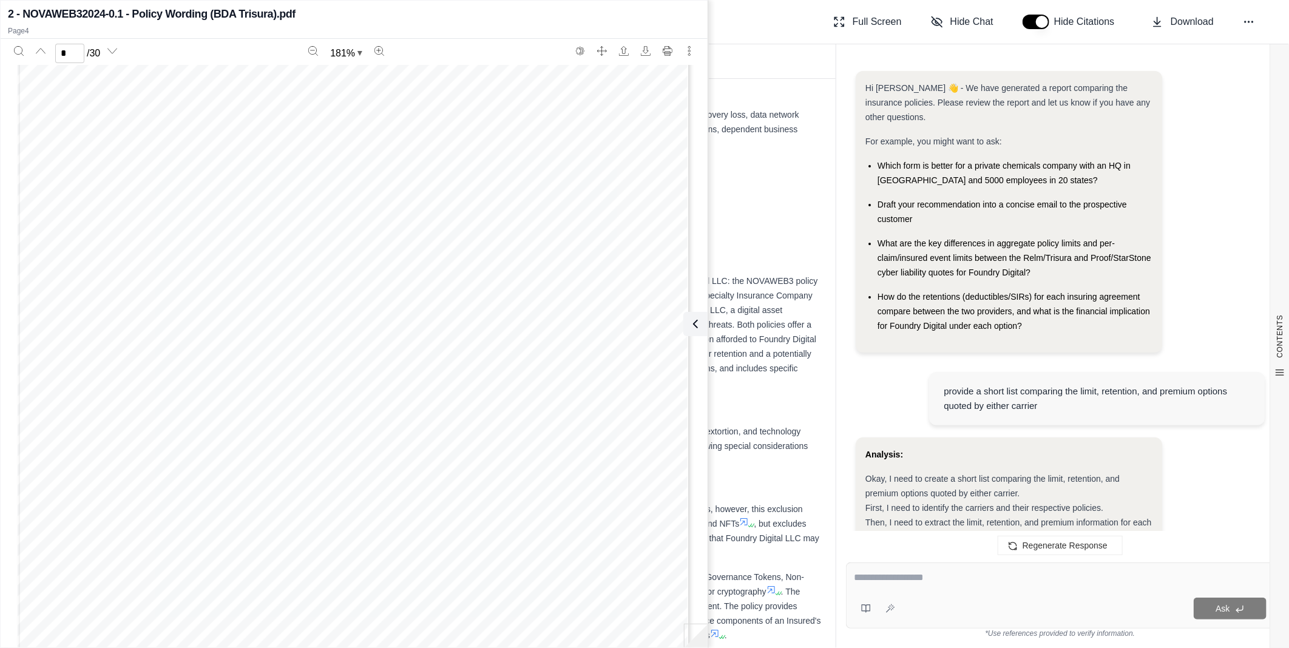
scroll to position [6505, 0]
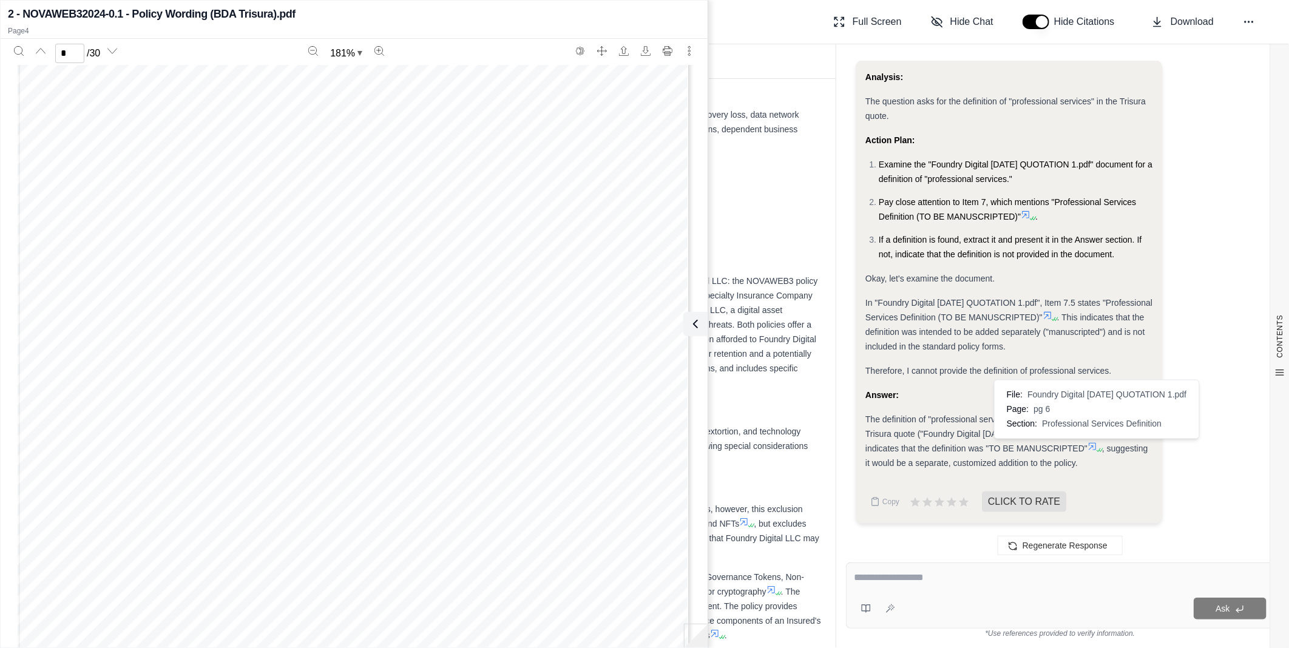
click at [1097, 446] on icon at bounding box center [1093, 447] width 10 height 10
type input "*"
click at [952, 581] on textarea at bounding box center [1060, 578] width 413 height 15
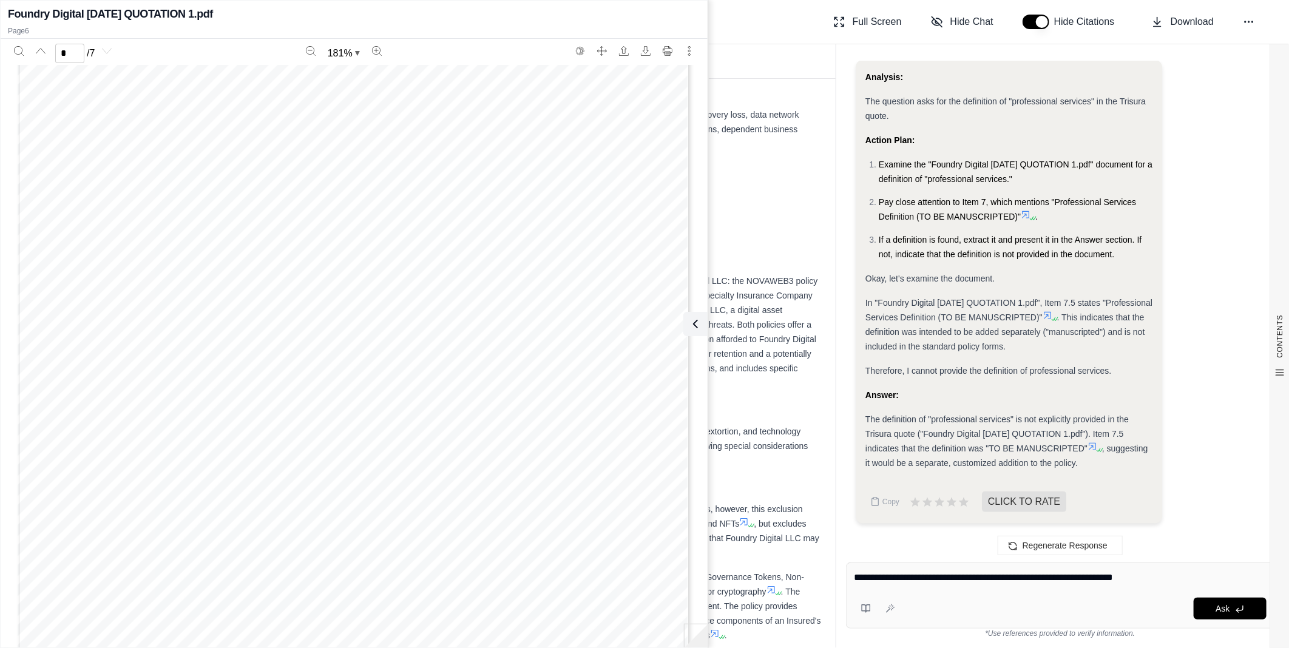
type textarea "**********"
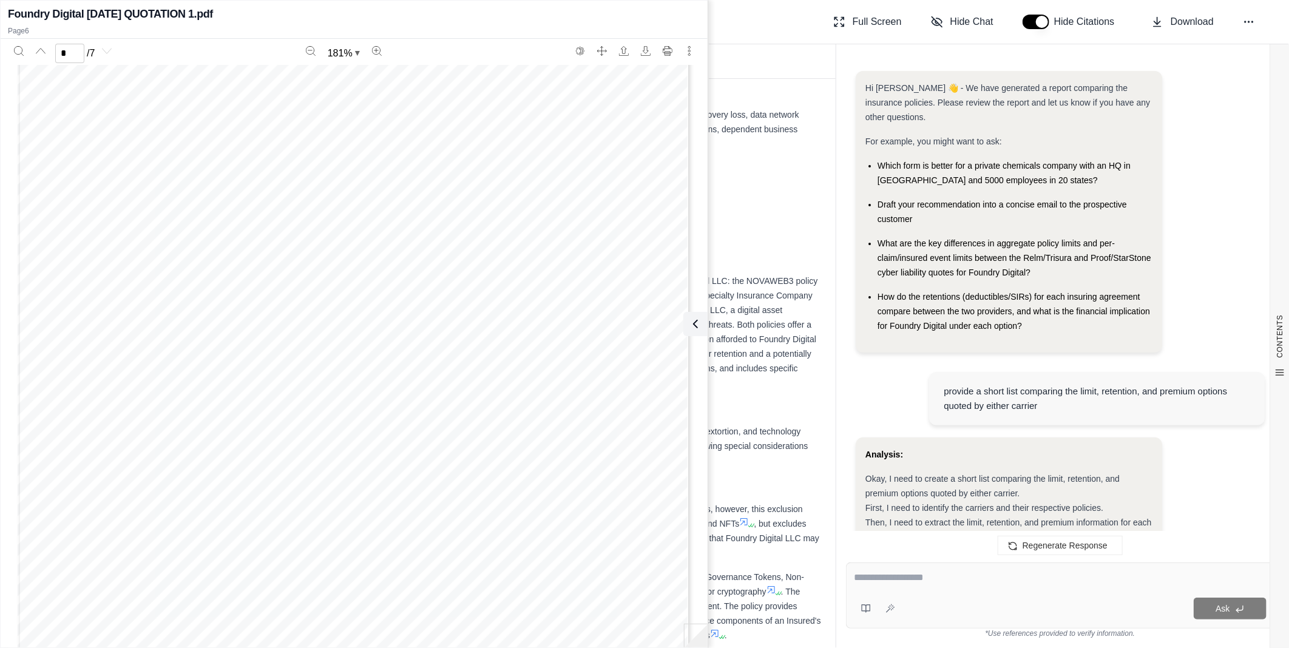
scroll to position [7868, 0]
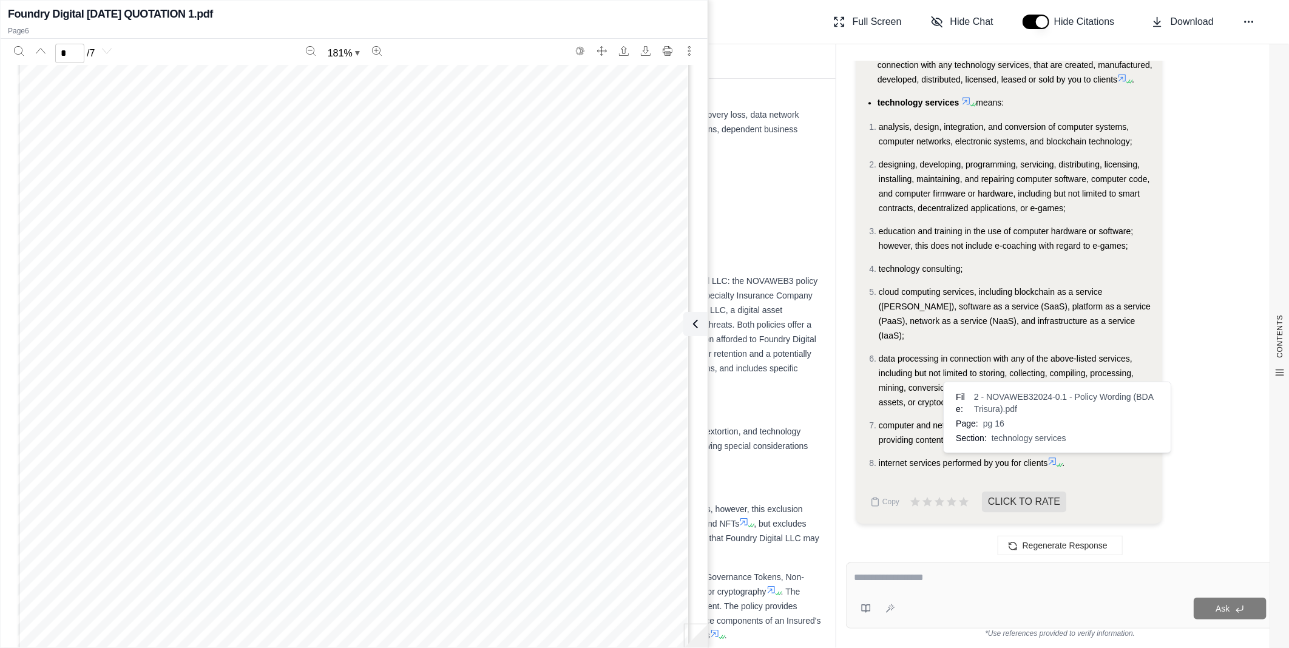
click at [1054, 458] on icon at bounding box center [1053, 461] width 10 height 10
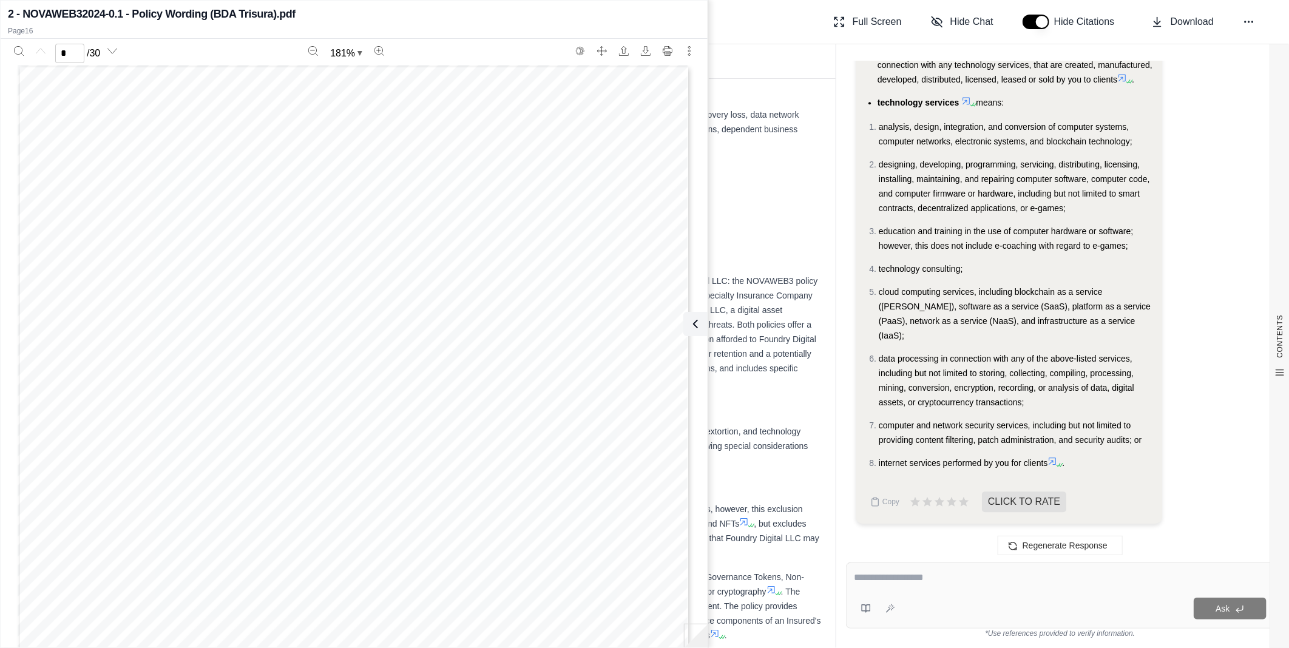
click at [1052, 462] on icon at bounding box center [1053, 461] width 10 height 10
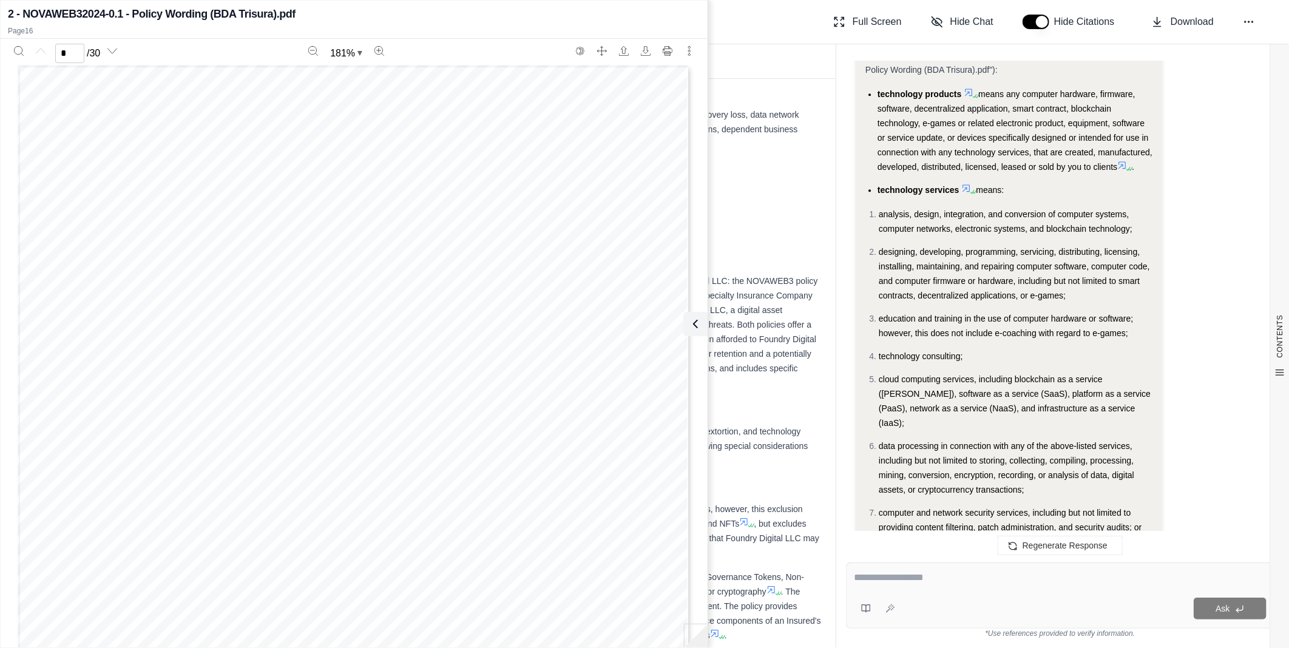
scroll to position [7732, 0]
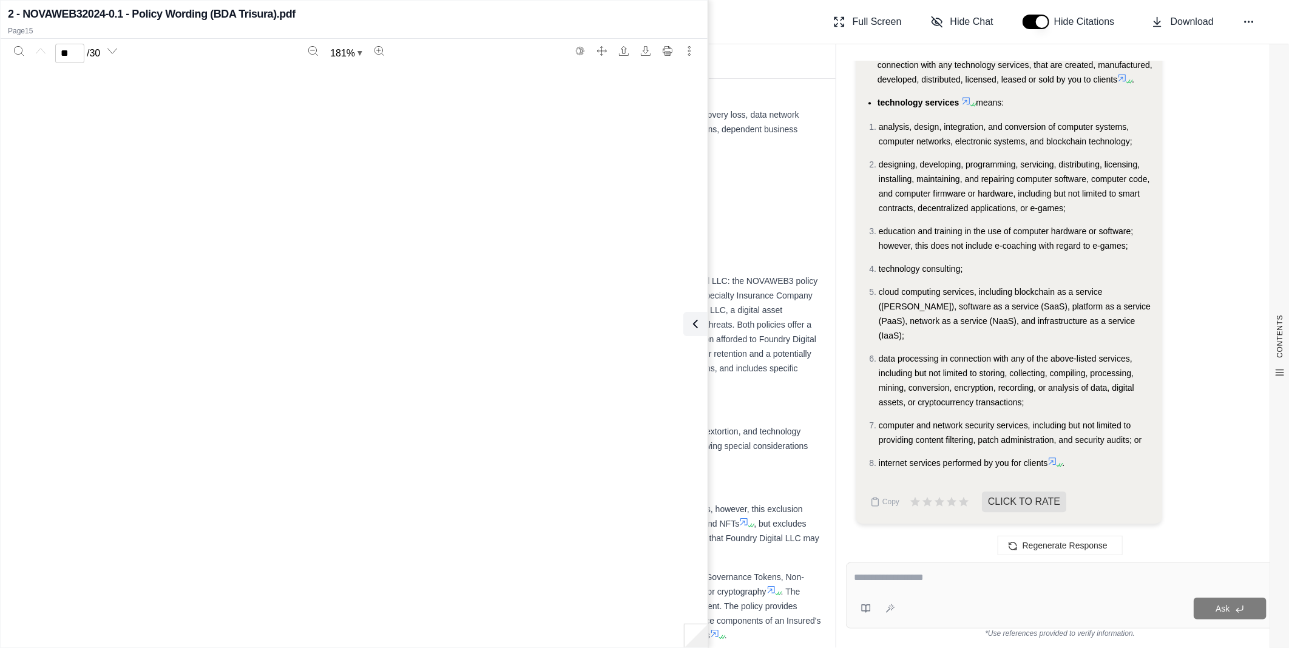
type input "**"
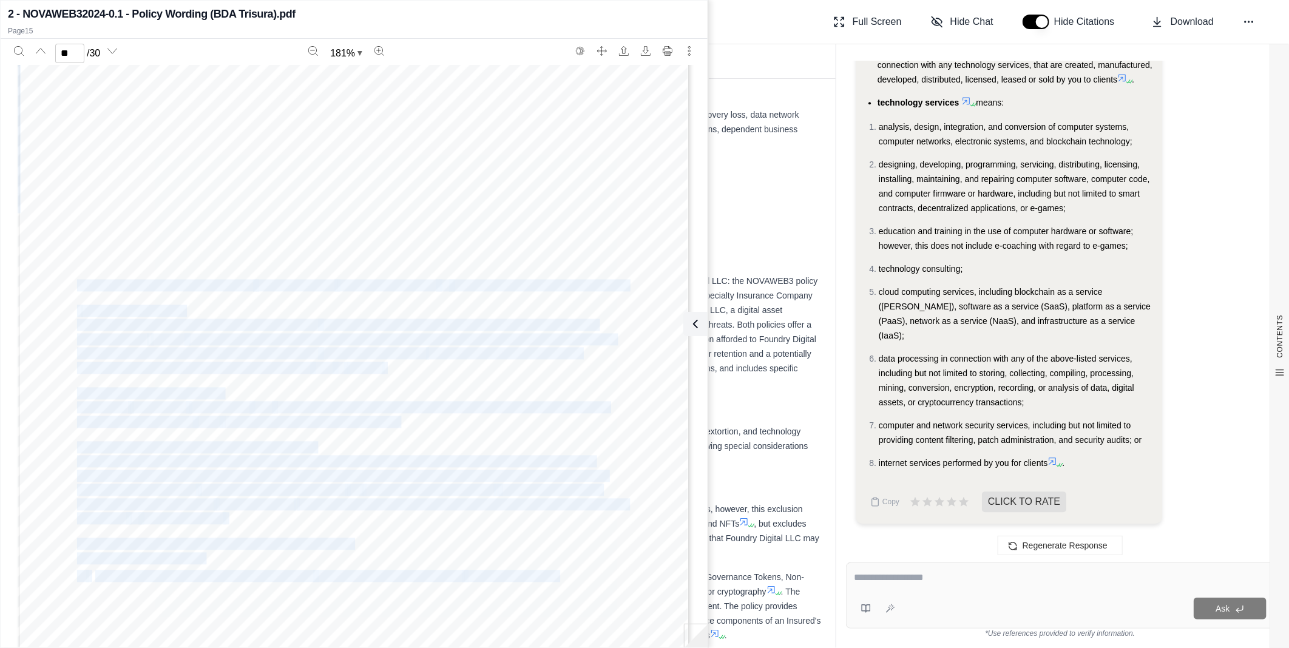
drag, startPoint x: 74, startPoint y: 283, endPoint x: 140, endPoint y: 293, distance: 66.8
click at [140, 293] on div "NOVAWEB32024 - 0.1 (BDA Trisura) 16 retroactive date means the date stated as s…" at bounding box center [354, 231] width 673 height 871
drag, startPoint x: 140, startPoint y: 293, endPoint x: 134, endPoint y: 301, distance: 10.8
click at [134, 301] on div "NOVAWEB32024 - 0.1 (BDA Trisura) 16 retroactive date means the date stated as s…" at bounding box center [354, 231] width 673 height 871
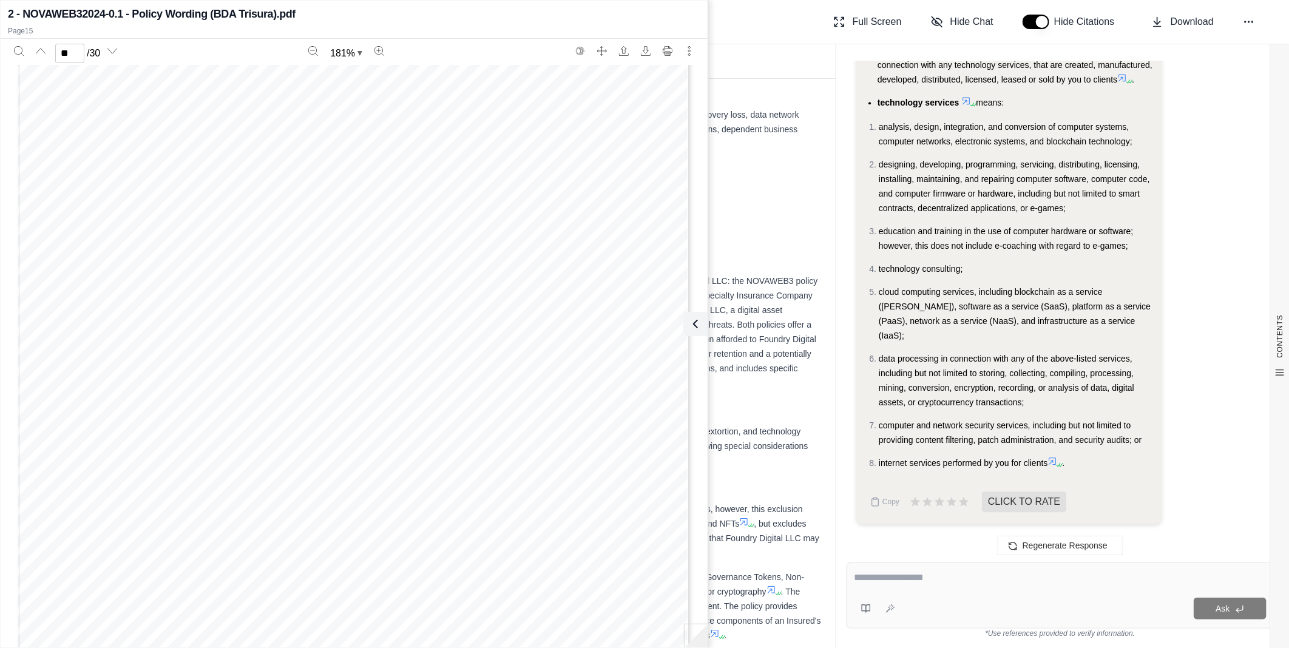
drag, startPoint x: 356, startPoint y: 363, endPoint x: 362, endPoint y: 380, distance: 18.0
click at [356, 363] on span "clients" at bounding box center [364, 368] width 35 height 11
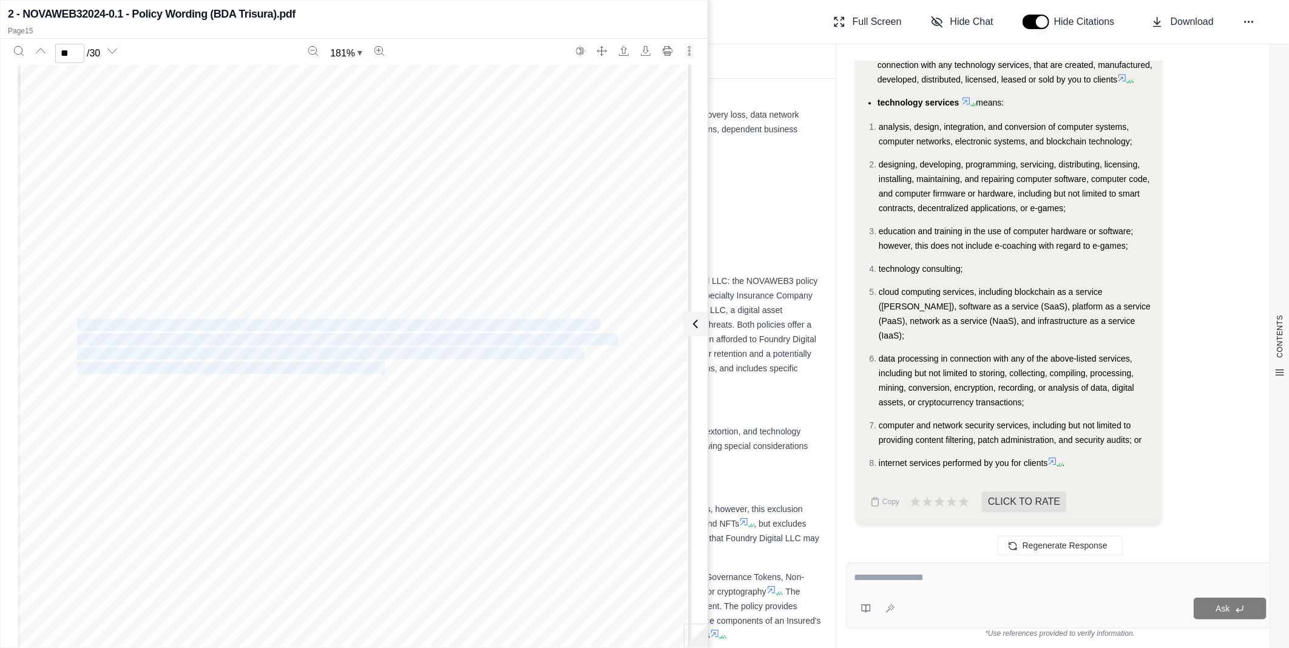
drag, startPoint x: 379, startPoint y: 371, endPoint x: 73, endPoint y: 322, distance: 309.9
click at [73, 322] on div "NOVAWEB32024 - 0.1 (BDA Trisura) 16 retroactive date means the date stated as s…" at bounding box center [354, 231] width 673 height 871
copy div "means any computer hardware, firmware, software, decentralized application, sma…"
click at [293, 390] on div "NOVAWEB32024 - 0.1 (BDA Trisura) 16 retroactive date means the date stated as s…" at bounding box center [354, 231] width 673 height 871
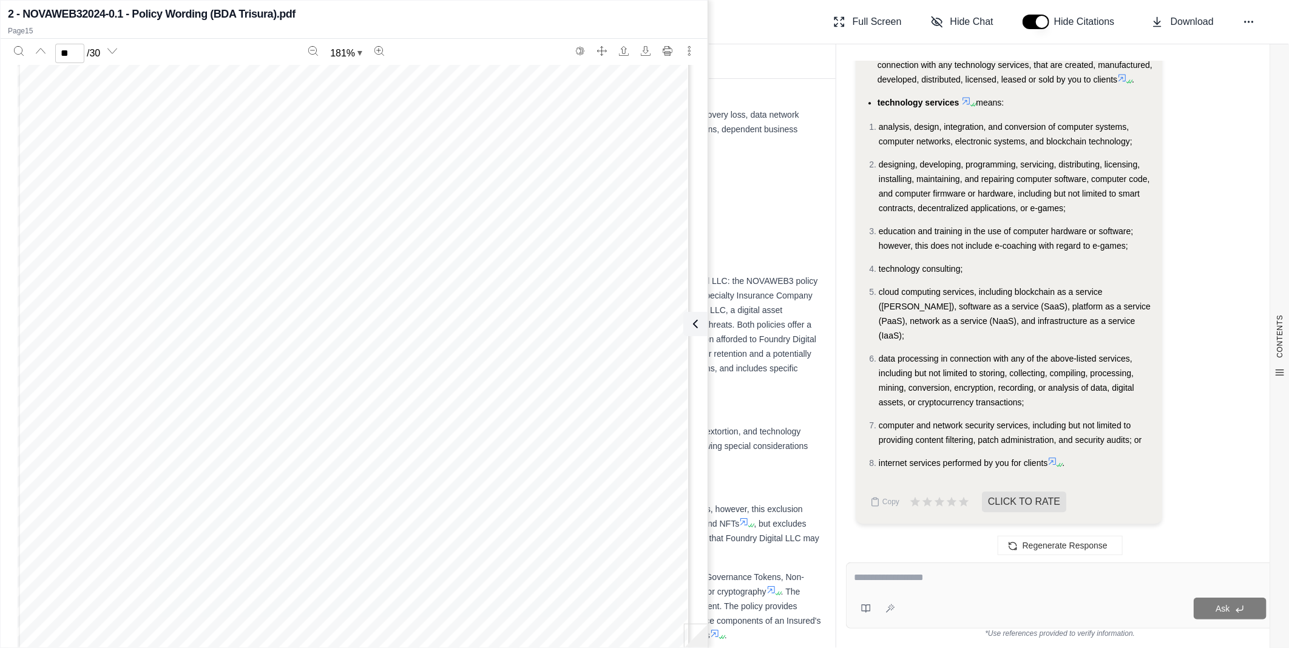
click at [968, 577] on textarea at bounding box center [1060, 578] width 413 height 15
type textarea "**********"
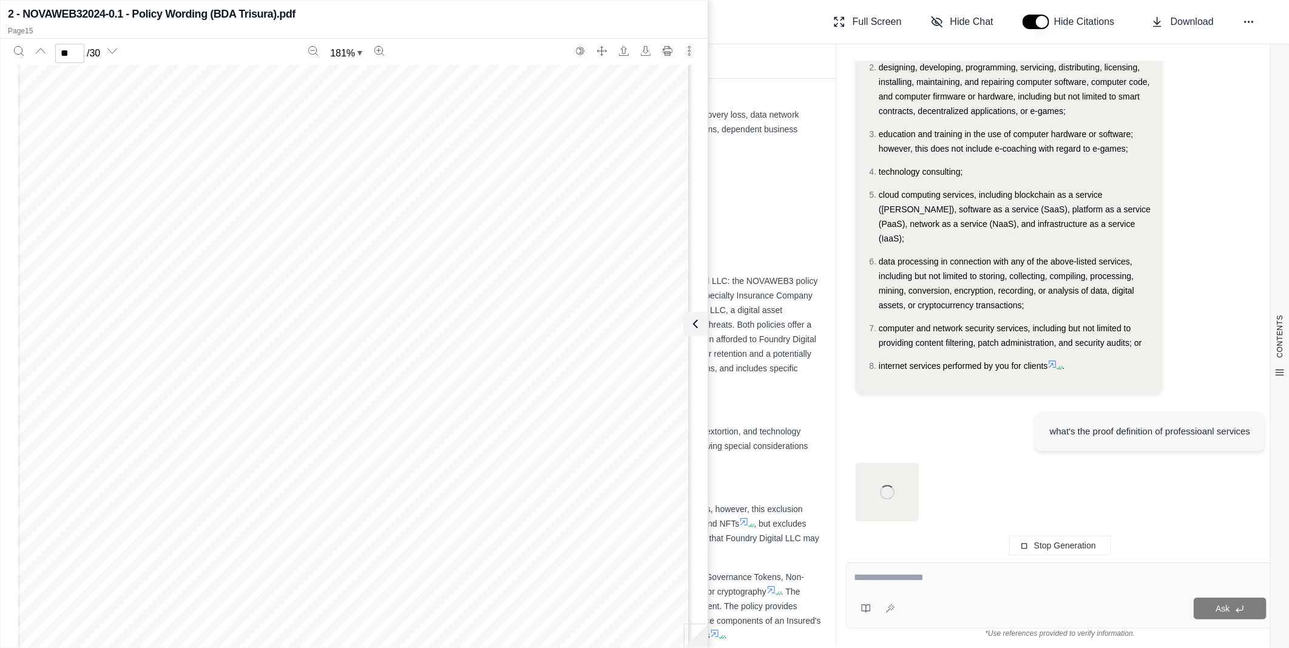
scroll to position [8208, 0]
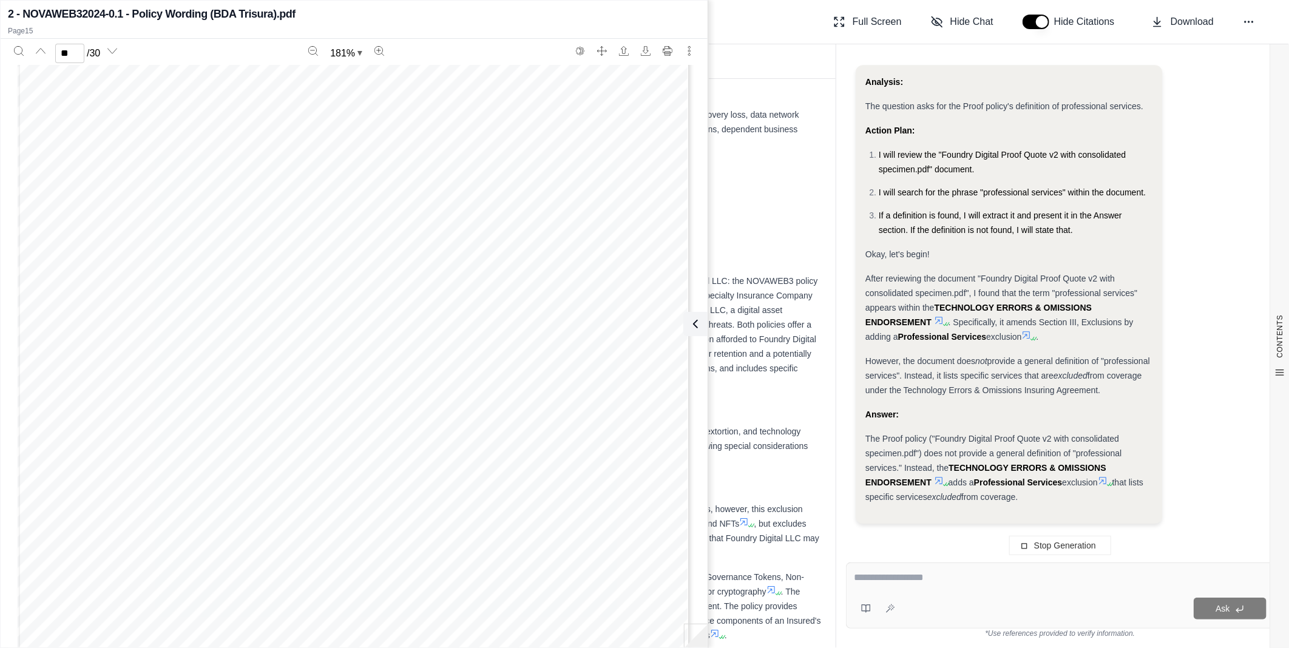
click at [702, 325] on button at bounding box center [696, 324] width 24 height 24
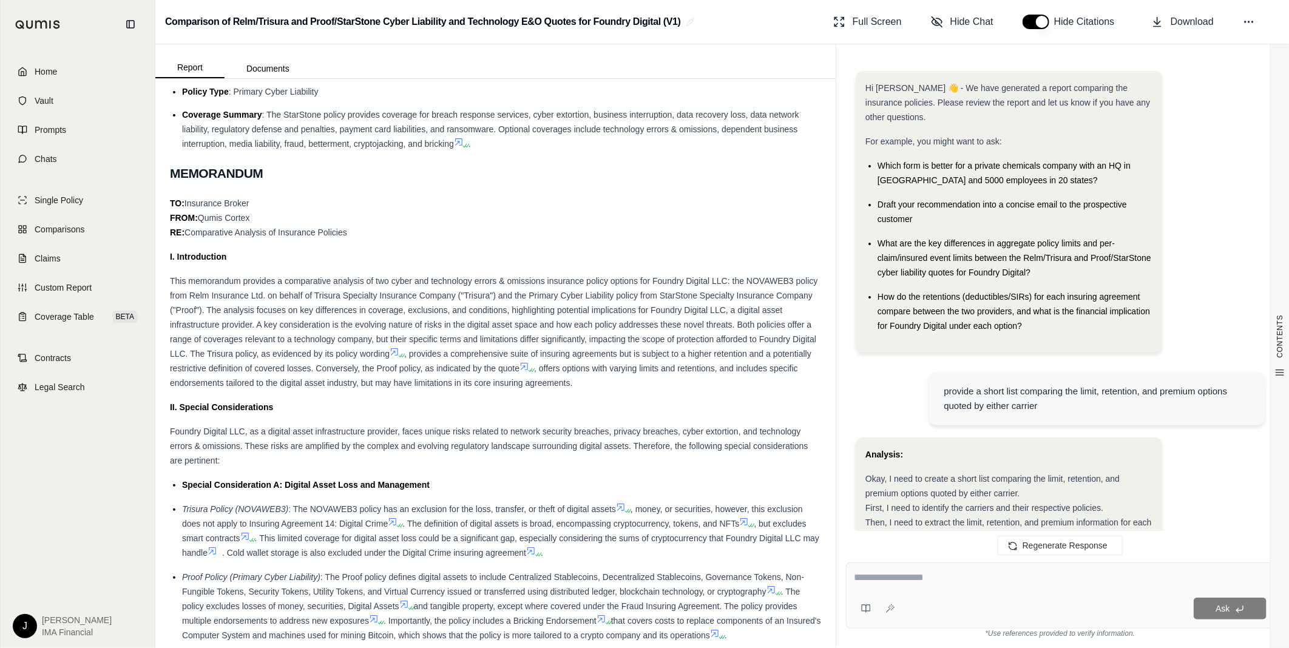
scroll to position [8446, 0]
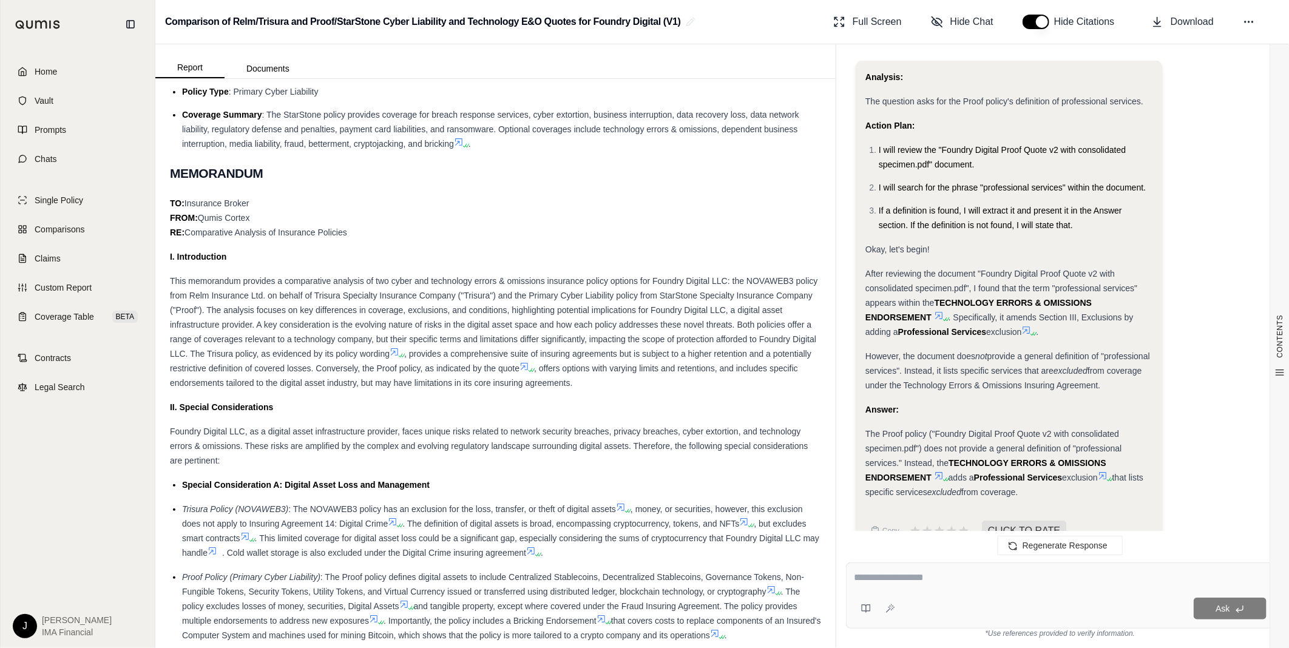
click at [1031, 334] on icon at bounding box center [1026, 330] width 7 height 7
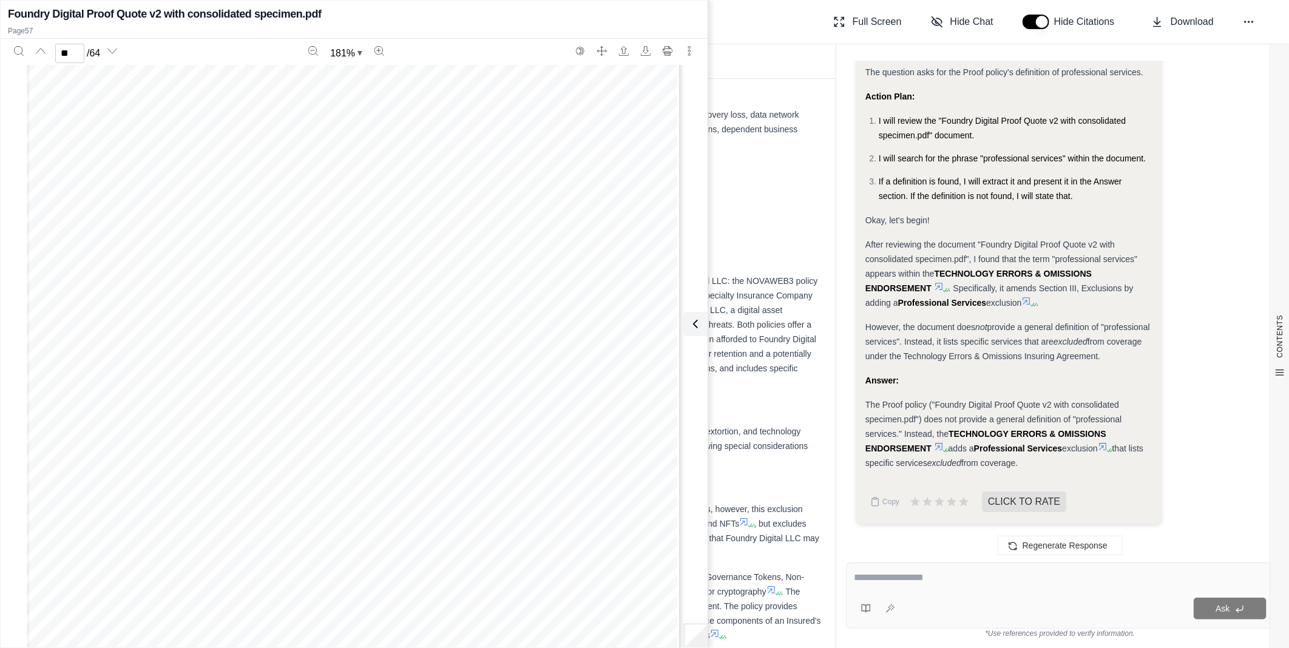
scroll to position [50185, 0]
click at [301, 324] on span "including but not limited to auditing, certification, review, compilation, atte…" at bounding box center [401, 325] width 402 height 11
drag, startPoint x: 301, startPoint y: 324, endPoint x: 285, endPoint y: 338, distance: 21.1
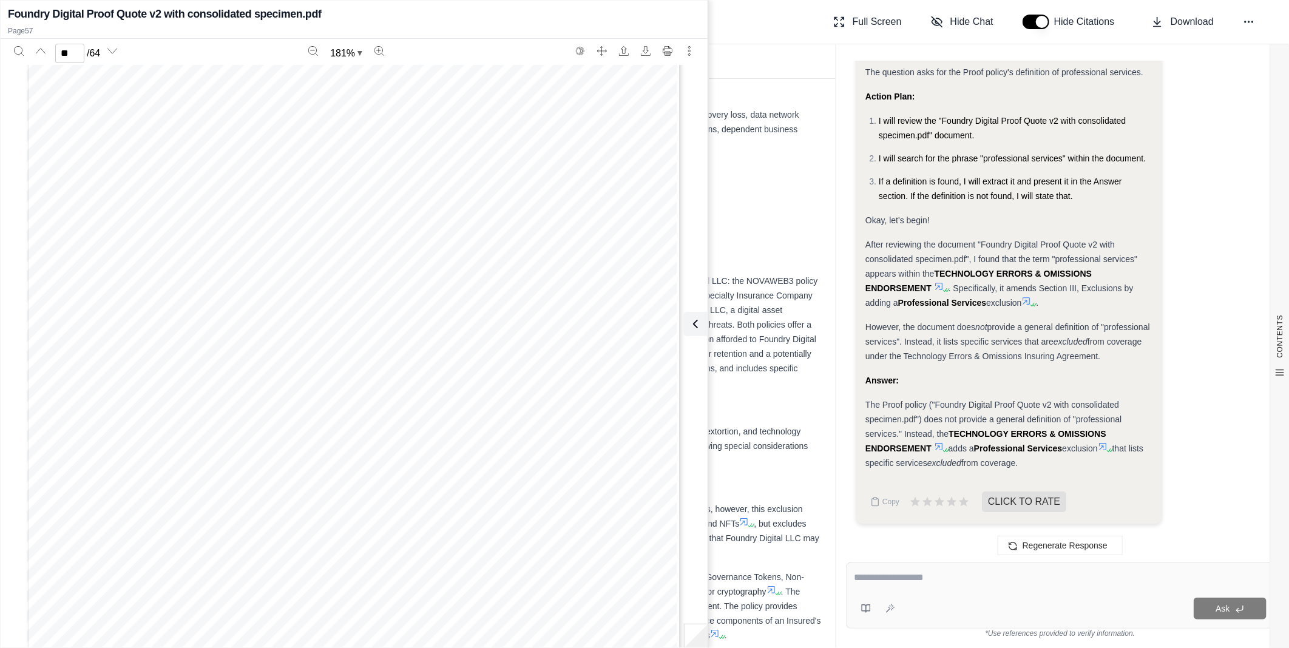
click at [285, 338] on span "financial statements, or valuation of a firm or business" at bounding box center [331, 338] width 262 height 11
click at [240, 347] on span "Services b" at bounding box center [225, 352] width 51 height 11
drag, startPoint x: 240, startPoint y: 347, endPoint x: 239, endPoint y: 368, distance: 21.9
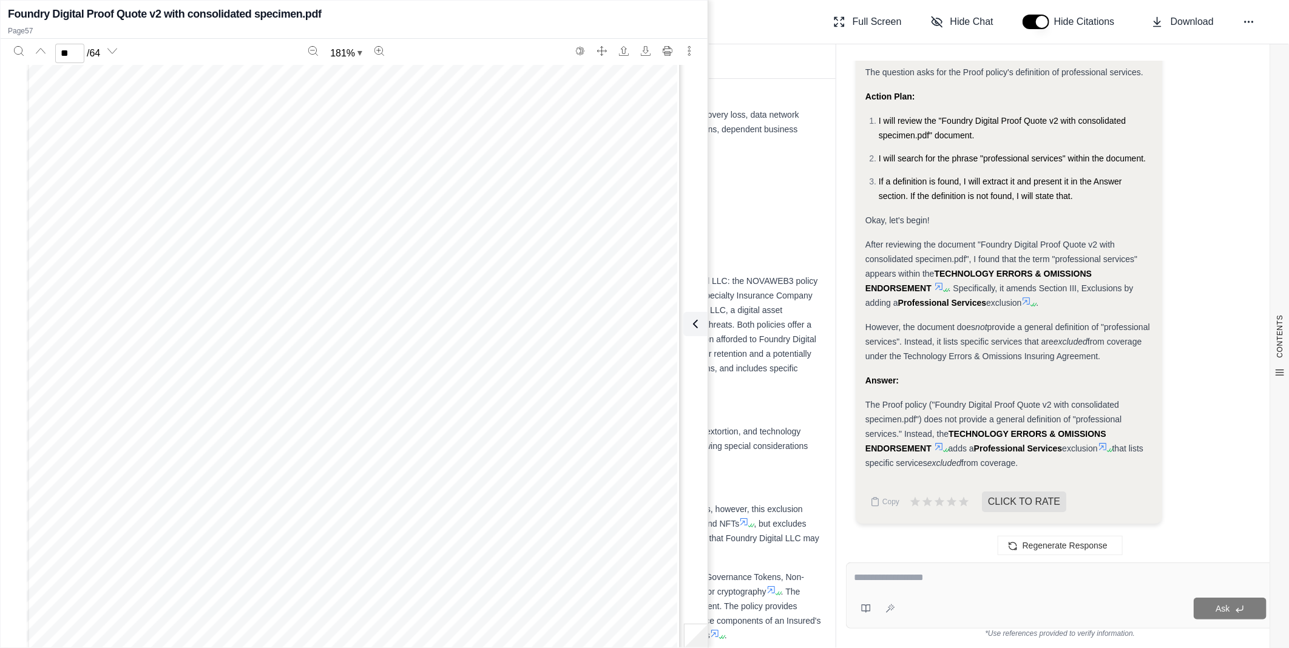
click at [239, 368] on span "Architectural, engineering" at bounding box center [262, 366] width 124 height 11
click at [259, 371] on span "client or customer funds, monies," at bounding box center [225, 367] width 158 height 11
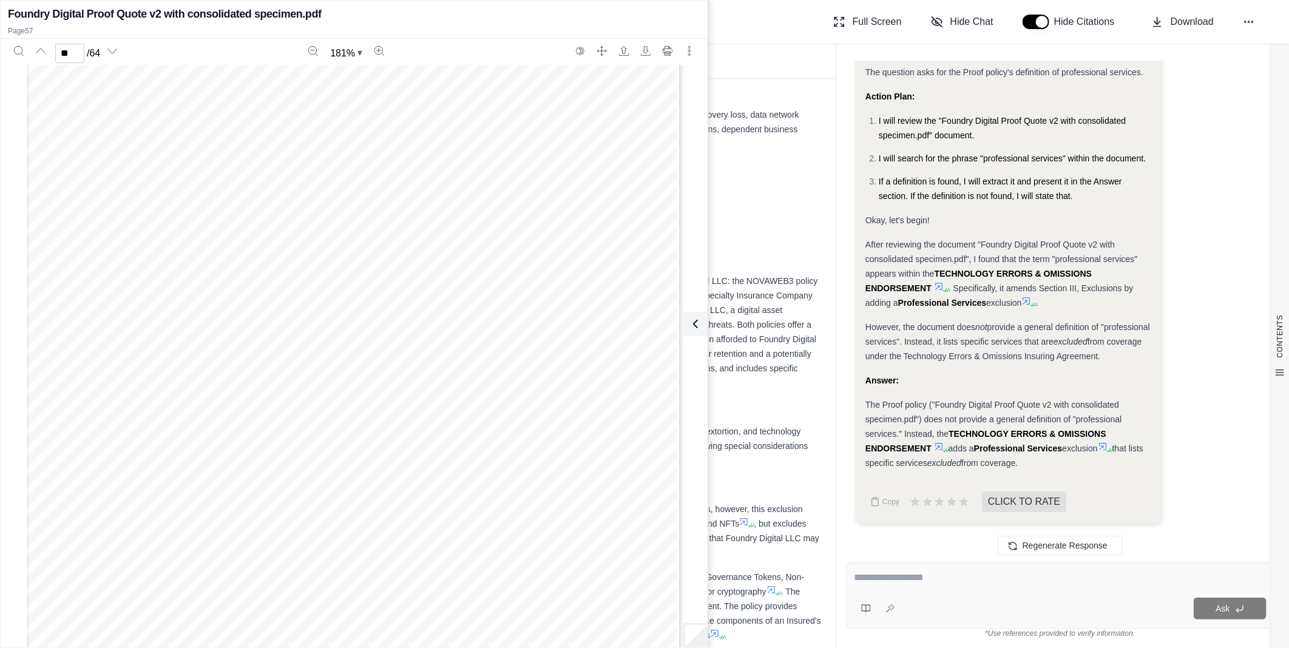
drag, startPoint x: 259, startPoint y: 371, endPoint x: 215, endPoint y: 387, distance: 46.5
click at [215, 387] on span "computer theft, computer" at bounding box center [207, 381] width 123 height 11
click at [336, 276] on span "deficiencies in; or the withdrawal, recall, replacement, repair," at bounding box center [300, 281] width 308 height 11
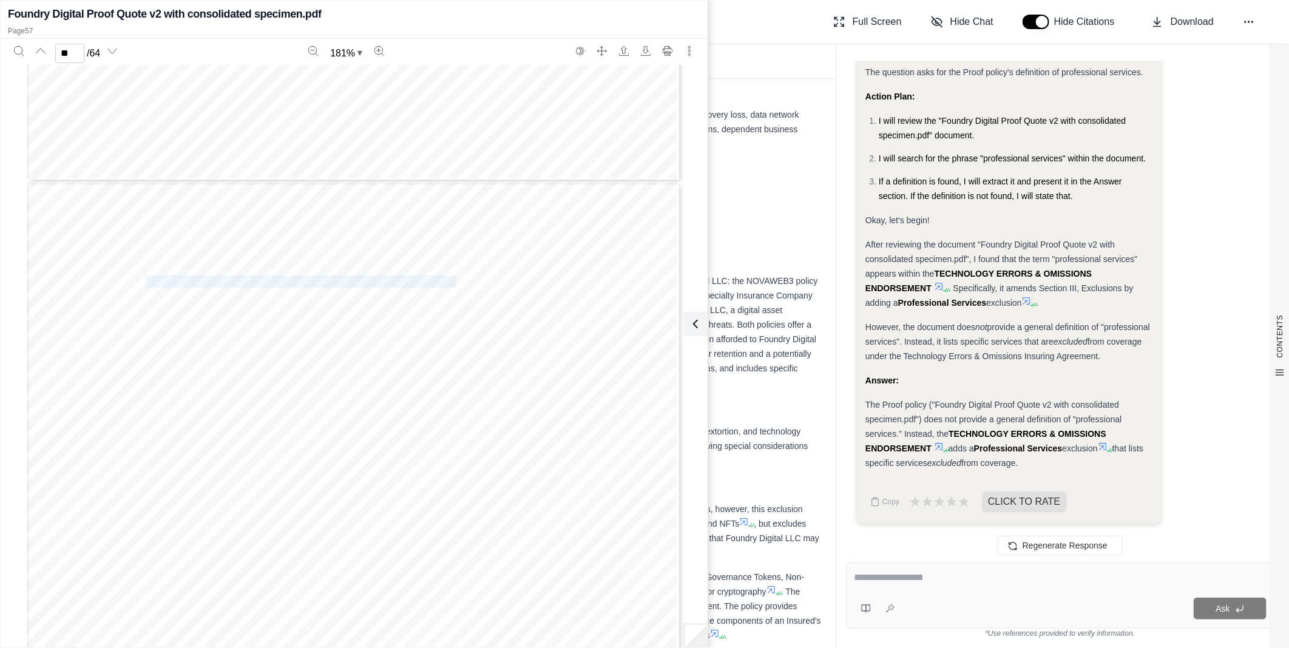
click at [336, 276] on span "deficiencies in; or the withdrawal, recall, replacement, repair," at bounding box center [300, 281] width 308 height 11
drag, startPoint x: 336, startPoint y: 276, endPoint x: 325, endPoint y: 299, distance: 25.8
click at [325, 299] on span "computer, telecommunications, and wireless hardware and devices and" at bounding box center [330, 295] width 369 height 11
click at [311, 321] on span "supplied by others under license to the" at bounding box center [370, 322] width 185 height 11
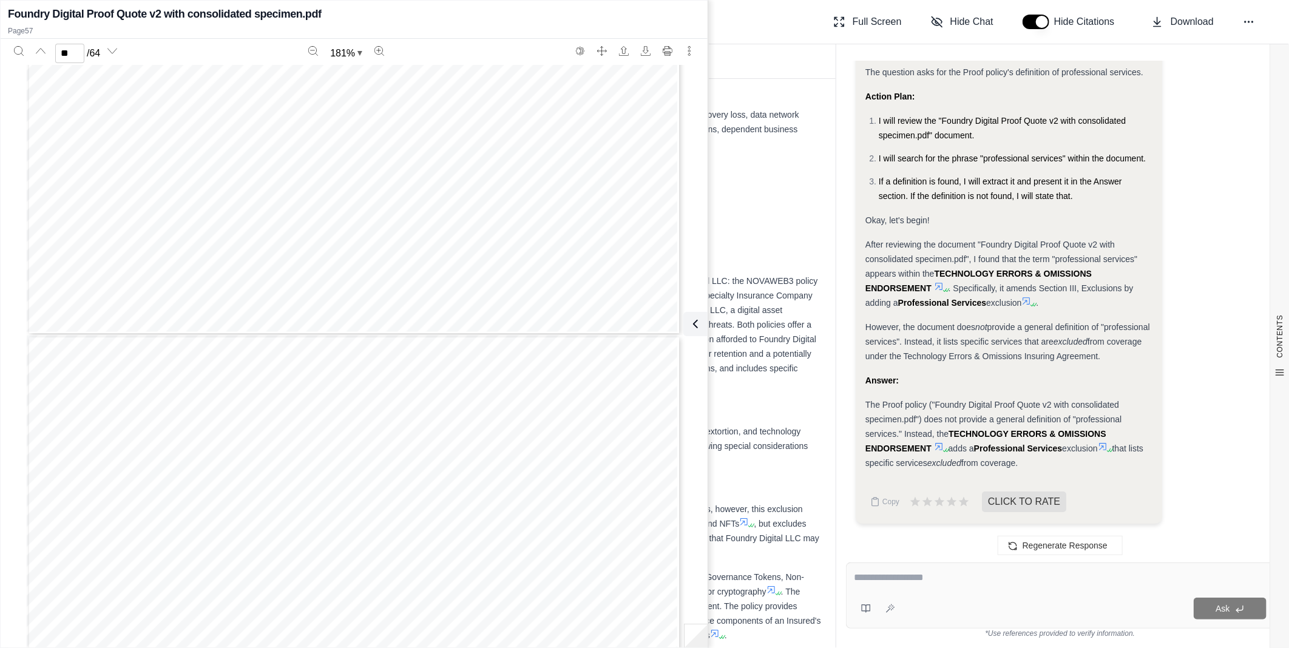
scroll to position [49578, 0]
click at [299, 378] on span "any of the following with respect to the" at bounding box center [380, 377] width 186 height 11
drag, startPoint x: 299, startPoint y: 378, endPoint x: 270, endPoint y: 381, distance: 29.3
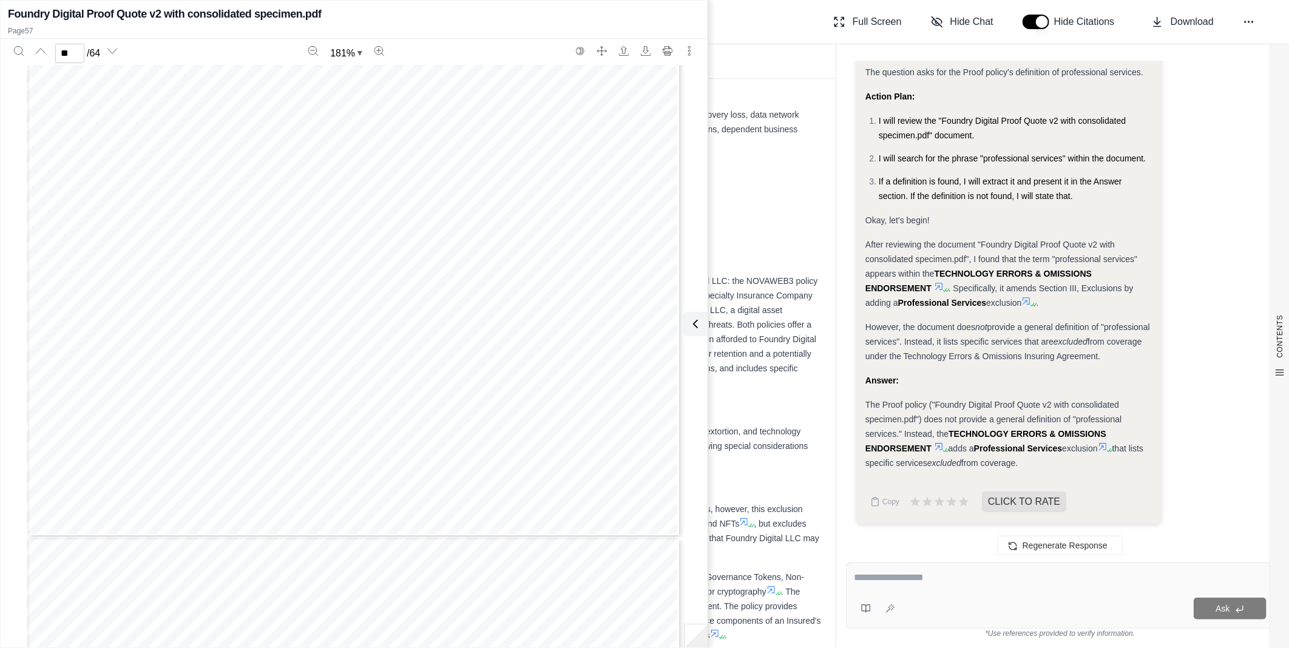
click at [274, 383] on span "Means" at bounding box center [266, 377] width 33 height 11
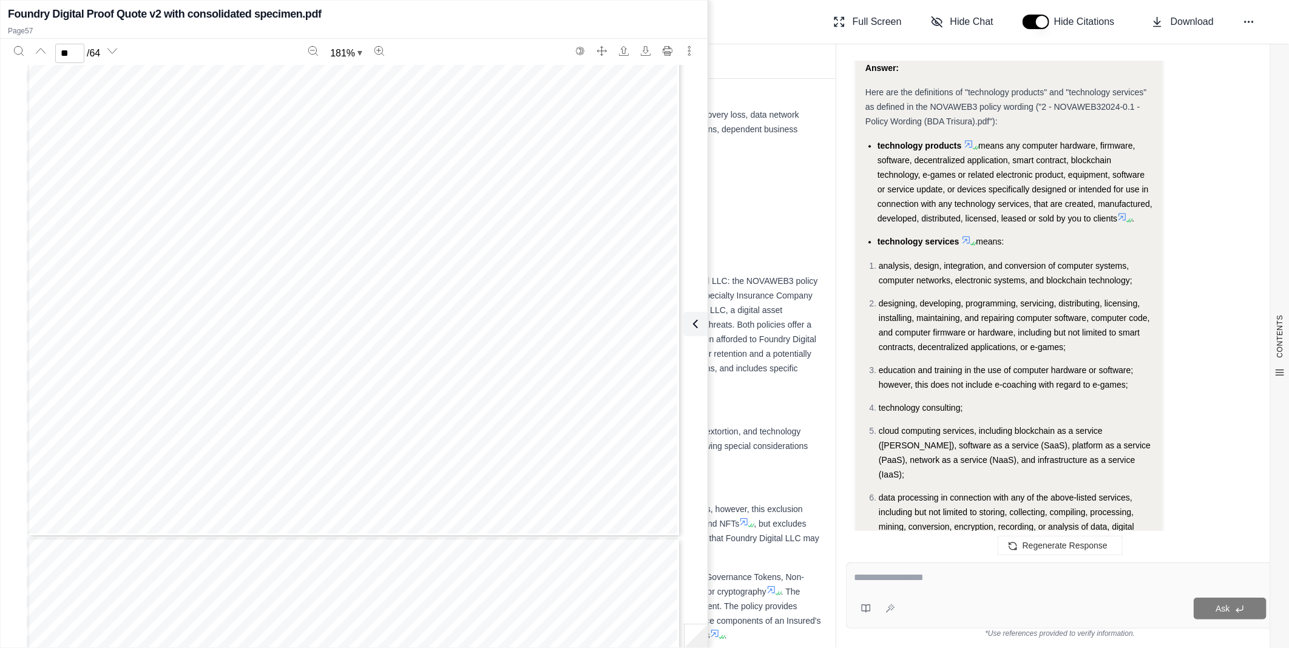
scroll to position [7704, 0]
click at [291, 241] on span "Professional Services Exclusion." at bounding box center [225, 241] width 158 height 11
click at [307, 348] on span "product that is created, manufactured, or developed by the" at bounding box center [430, 348] width 285 height 11
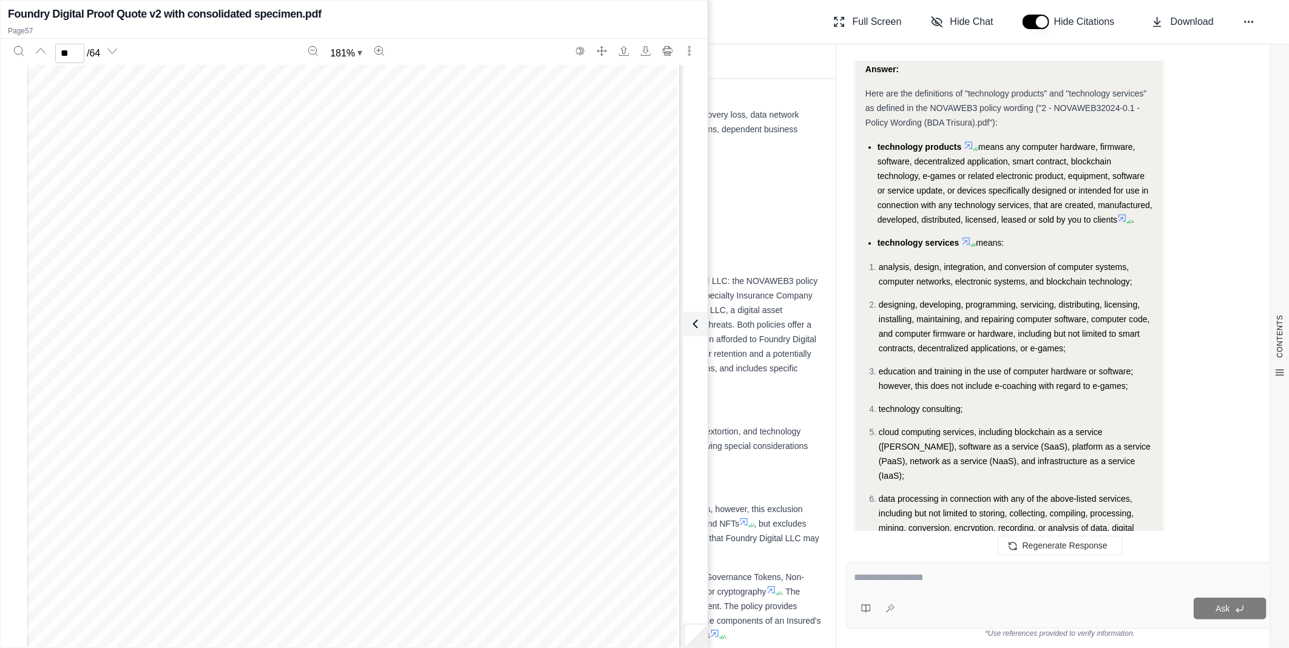
click at [307, 348] on span "product that is created, manufactured, or developed by the" at bounding box center [430, 348] width 285 height 11
drag, startPoint x: 307, startPoint y: 348, endPoint x: 308, endPoint y: 367, distance: 18.2
click at [308, 367] on span "for others, or distributed, licensed, leased, or sold by the" at bounding box center [324, 362] width 273 height 11
click at [298, 410] on span "Custom software programming for a specific client of the" at bounding box center [322, 404] width 274 height 11
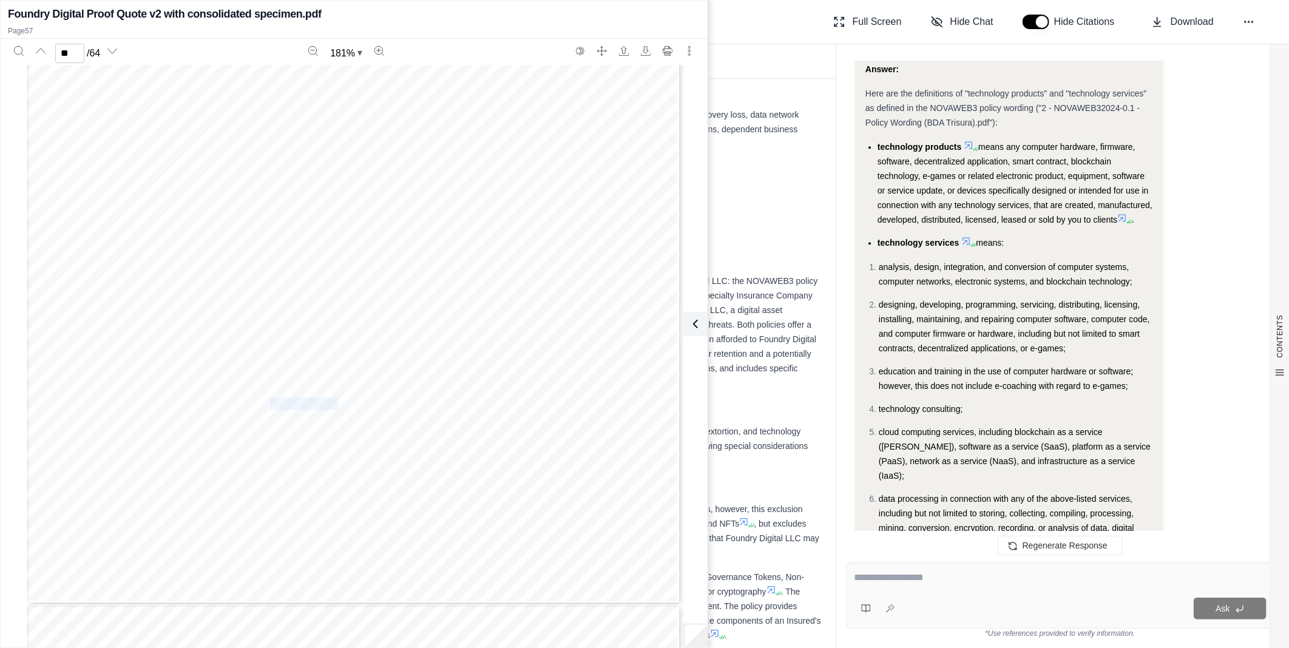
click at [298, 410] on span "Custom software programming for a specific client of the" at bounding box center [322, 404] width 274 height 11
drag, startPoint x: 298, startPoint y: 410, endPoint x: 284, endPoint y: 360, distance: 51.7
click at [284, 360] on span "infrastructure as a service (IaaS), network as a service (NaaS);" at bounding box center [338, 363] width 306 height 11
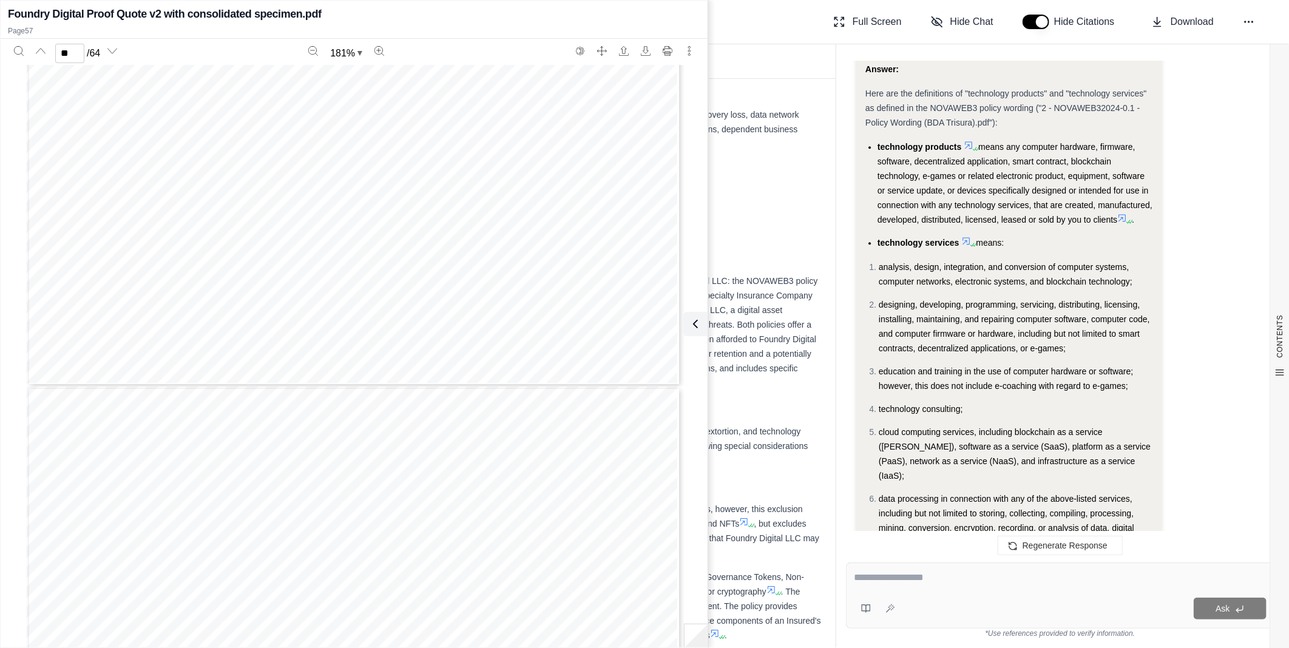
type input "**"
drag, startPoint x: 582, startPoint y: 472, endPoint x: 538, endPoint y: 469, distance: 43.9
click at [557, 470] on div "SSS - CY - EO - PSL - END - CW - 012 0 5 2 4 Page 2 of 3 3. Breach of warranty …" at bounding box center [354, 57] width 655 height 926
click at [14, 51] on icon "Search" at bounding box center [18, 50] width 9 height 9
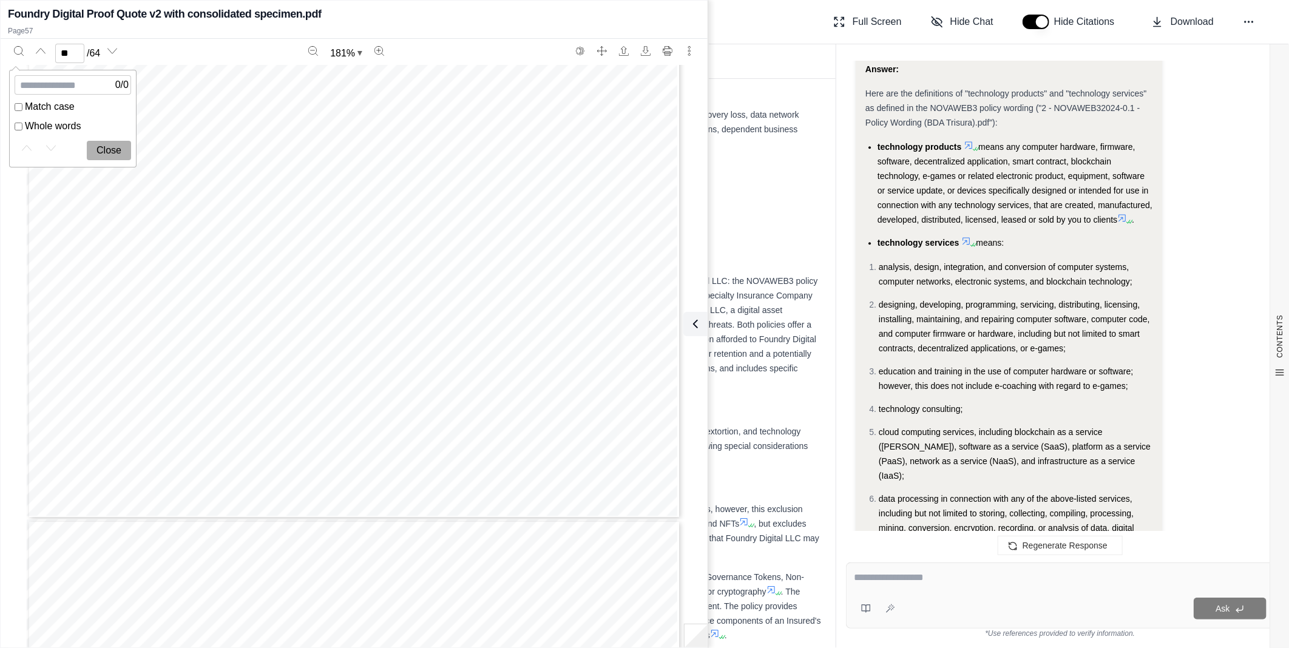
click at [95, 89] on input "Enter to search" at bounding box center [73, 84] width 117 height 19
type input "**********"
type input "**"
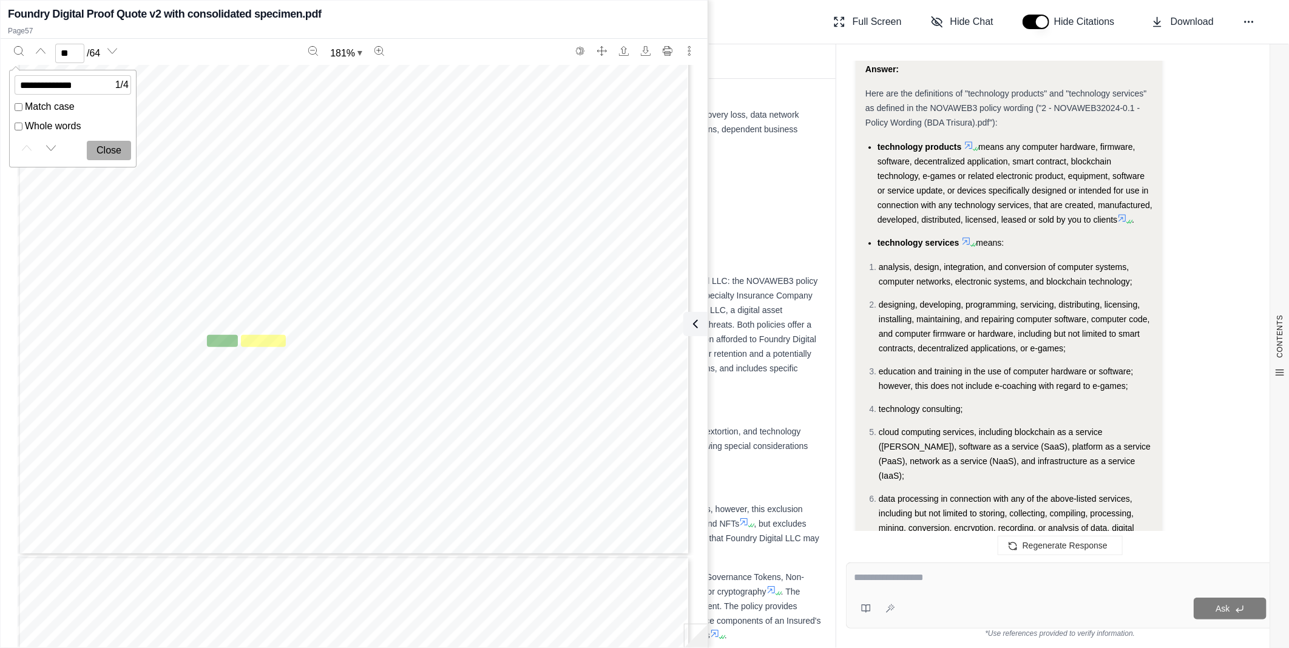
drag, startPoint x: 93, startPoint y: 90, endPoint x: -104, endPoint y: 86, distance: 197.3
click at [0, 86] on html "Home Vault Prompts Chats Single Policy Comparisons Claims Custom Report Coverag…" at bounding box center [644, 324] width 1289 height 648
type input "**********"
